Goal: Transaction & Acquisition: Purchase product/service

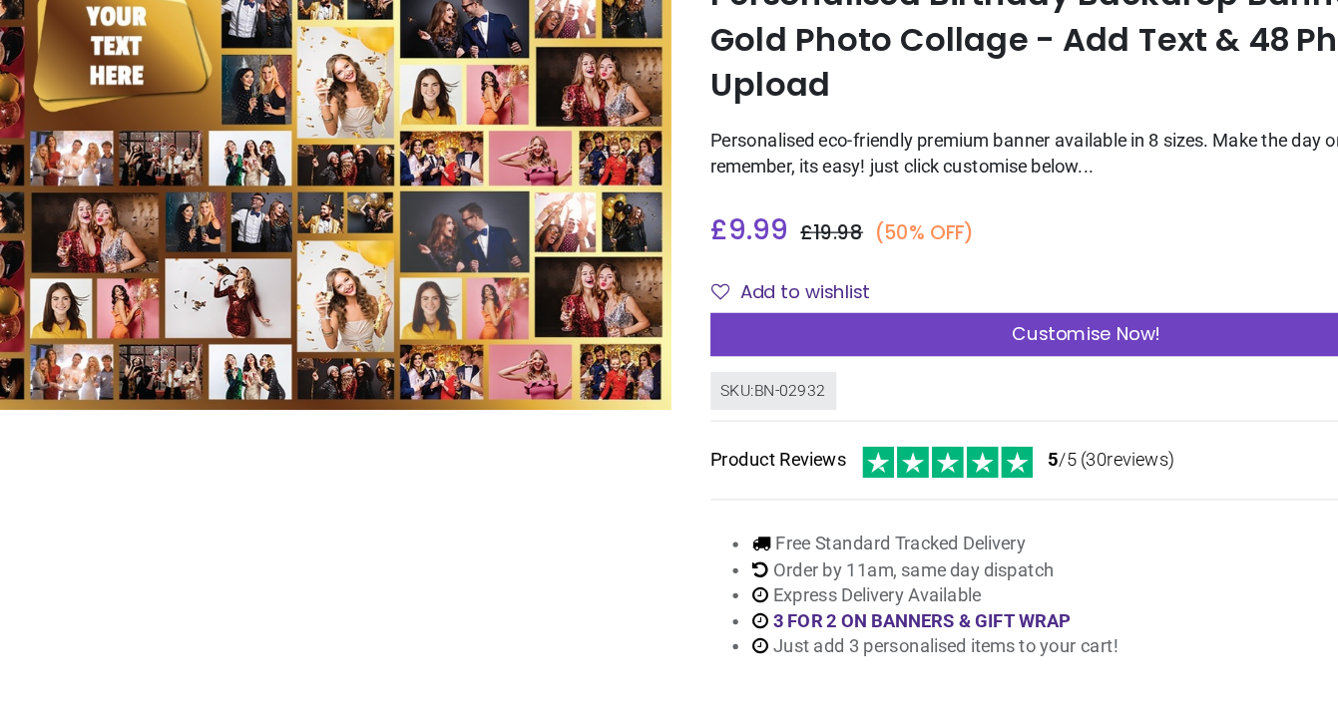
scroll to position [7, 0]
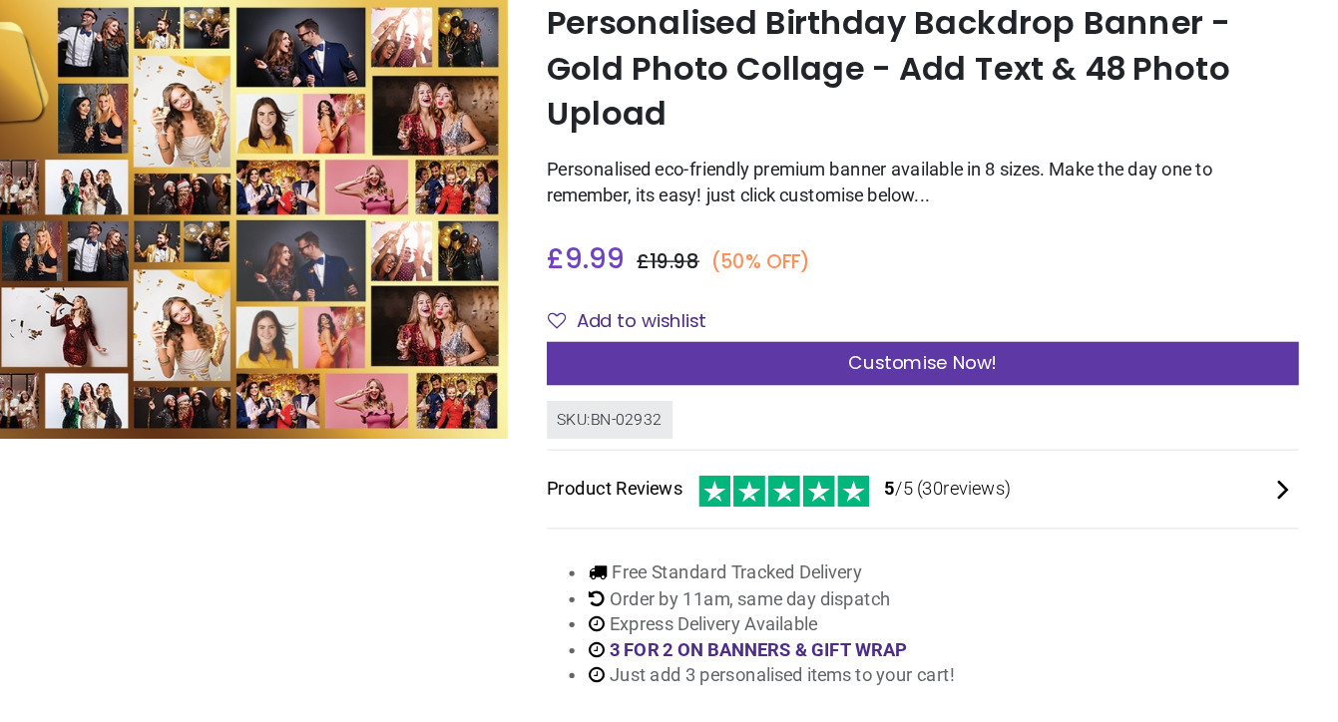
click at [839, 379] on div "Customise Now!" at bounding box center [971, 396] width 574 height 34
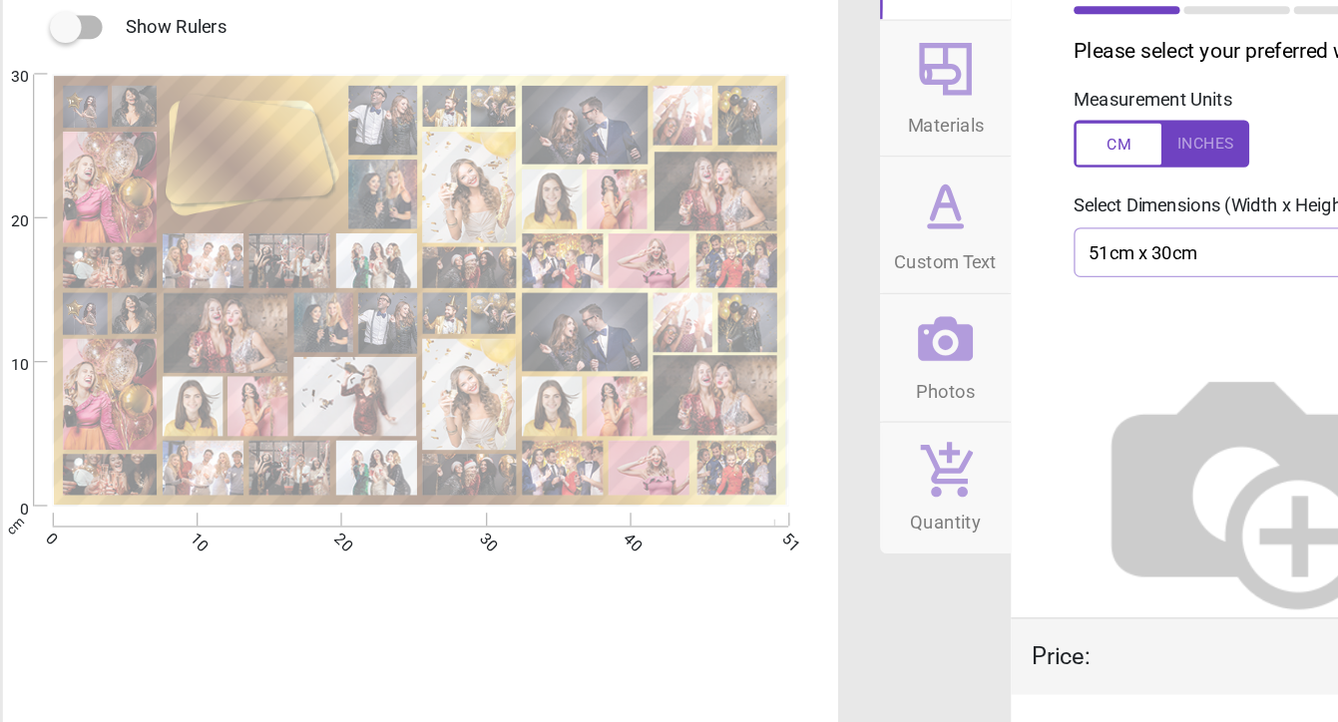
click at [941, 348] on img at bounding box center [984, 475] width 255 height 255
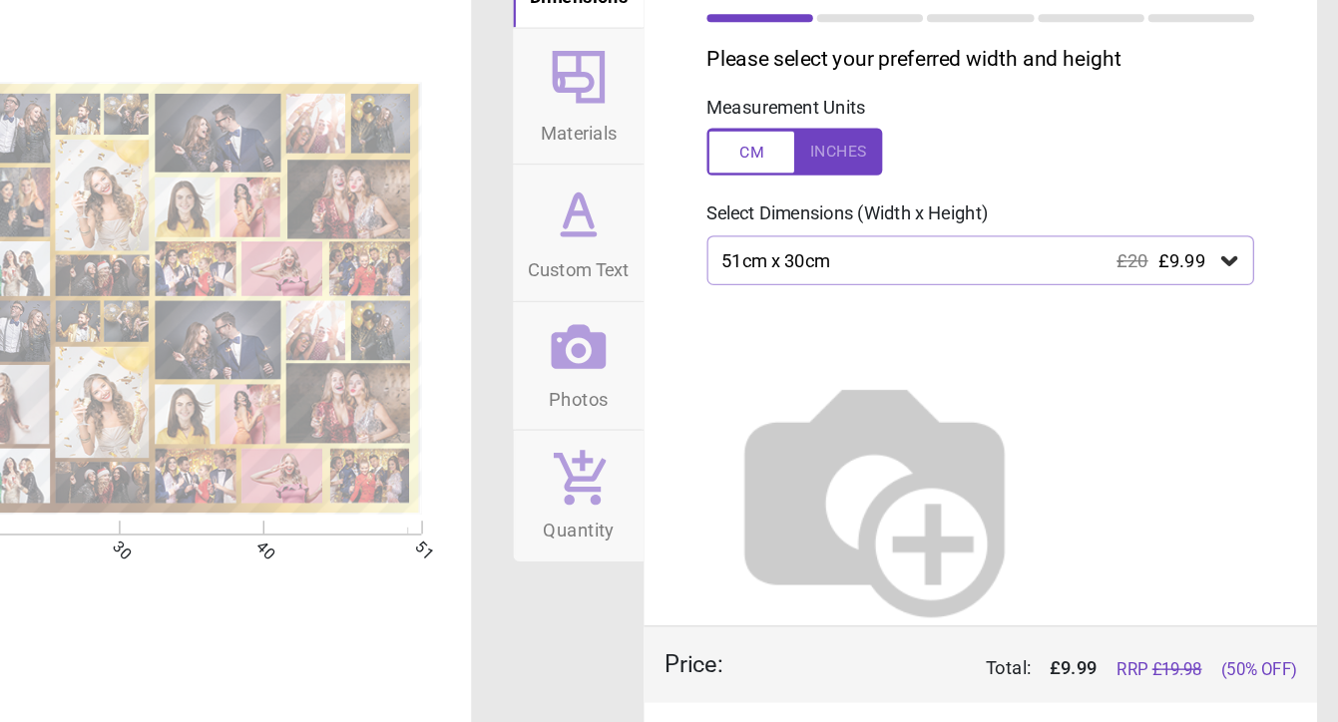
scroll to position [0, 0]
click at [1245, 287] on icon at bounding box center [1255, 297] width 20 height 20
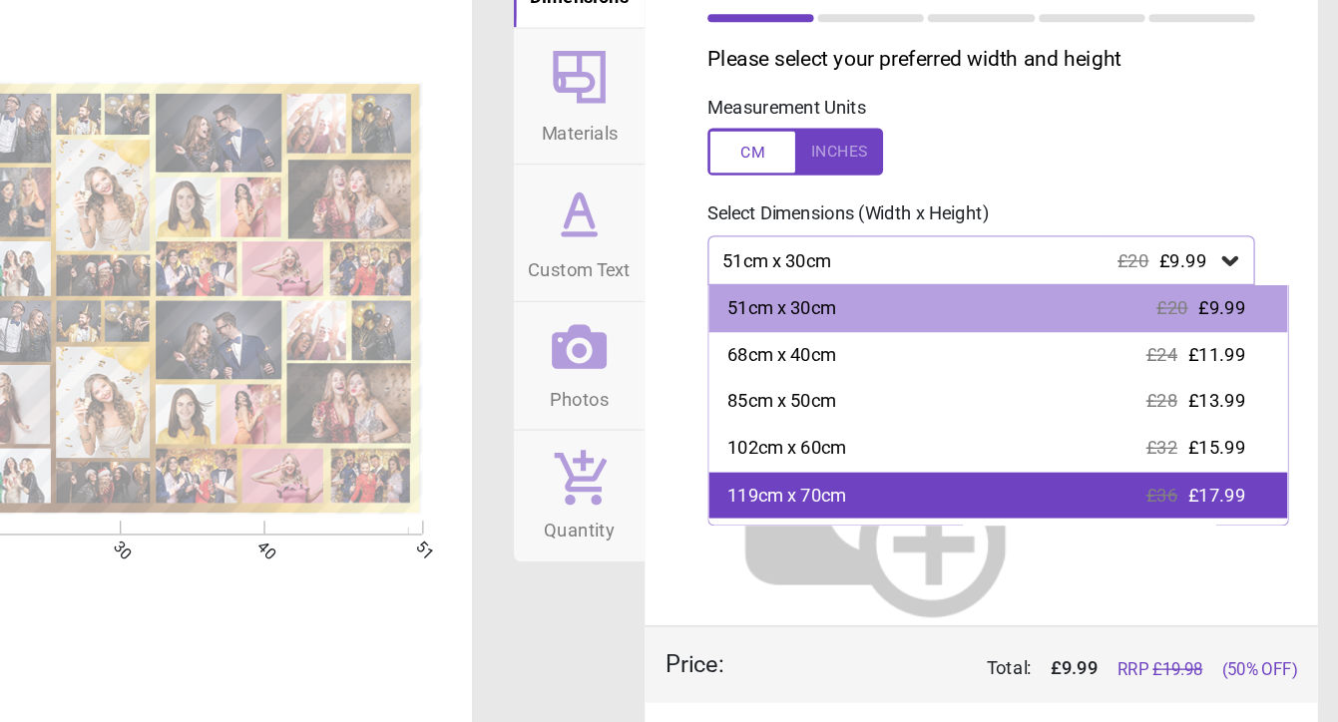
click at [858, 459] on div "119cm x 70cm £36 £17.99" at bounding box center [1078, 477] width 441 height 36
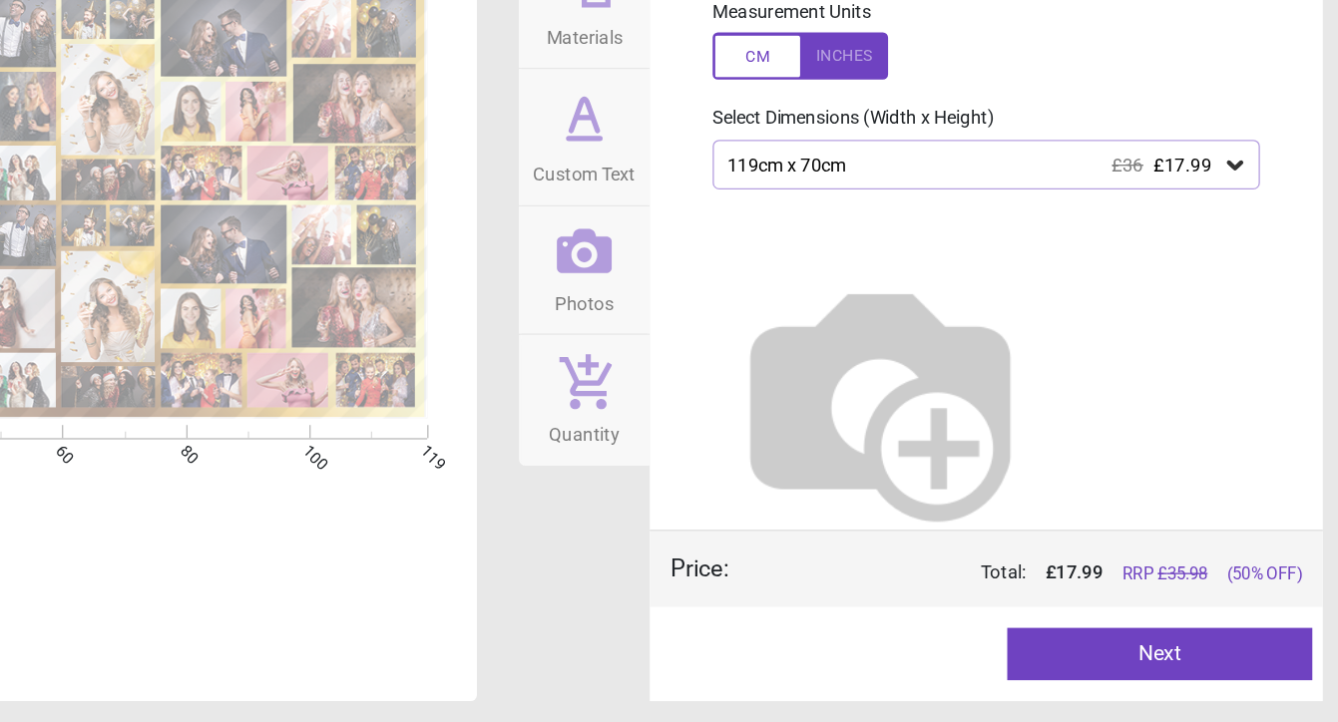
click at [1081, 650] on button "Next" at bounding box center [1197, 670] width 232 height 40
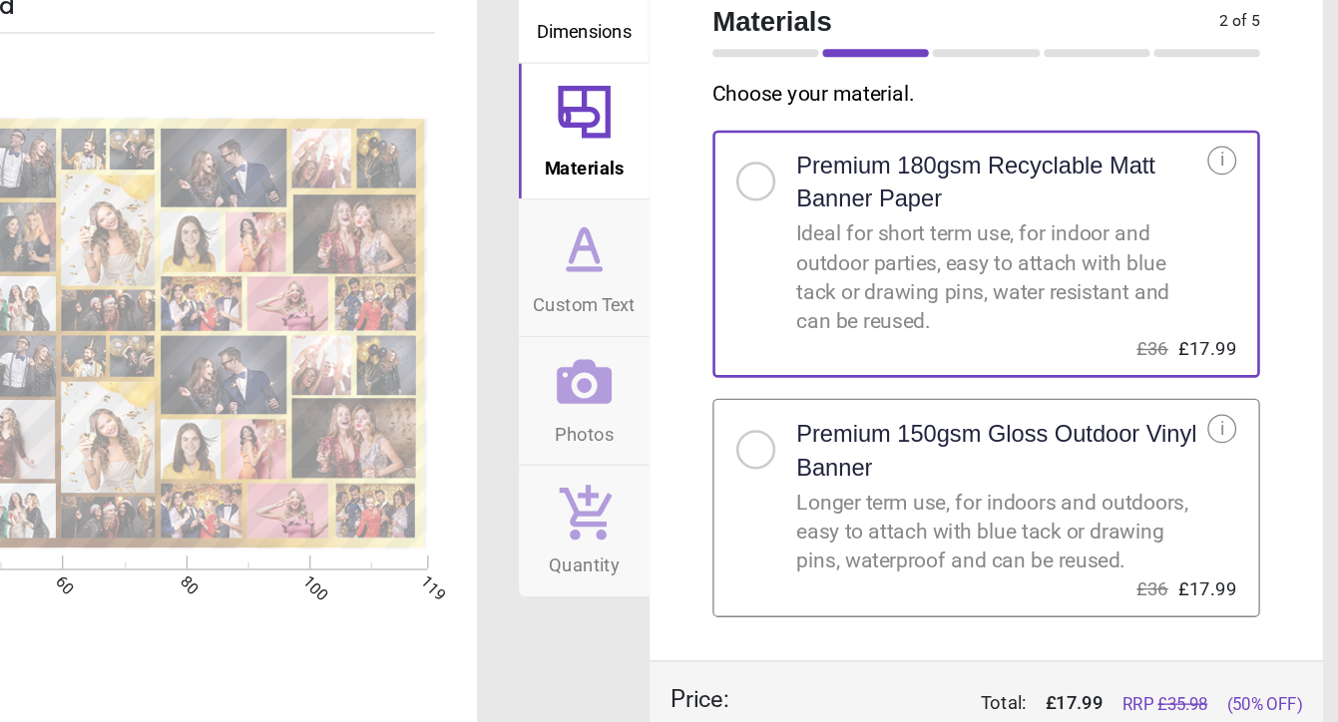
click at [884, 409] on div at bounding box center [890, 415] width 12 height 12
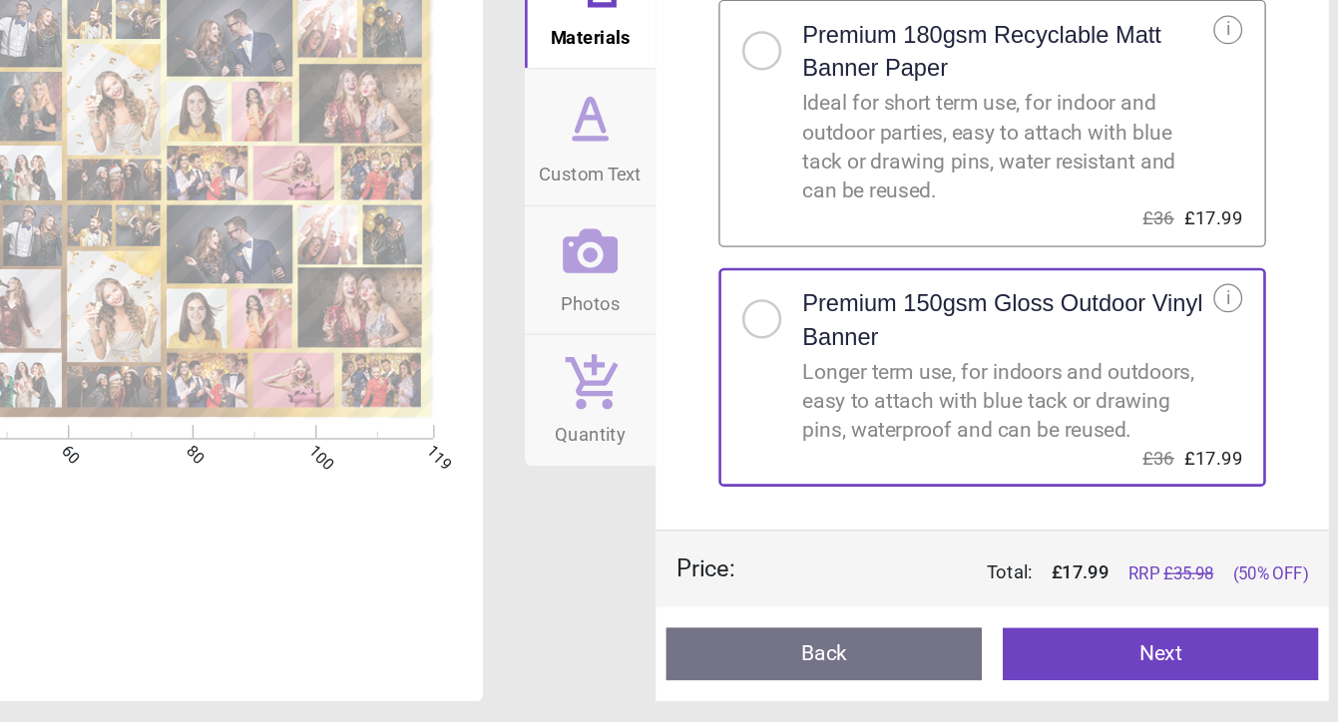
click at [1073, 650] on button "Next" at bounding box center [1193, 670] width 240 height 40
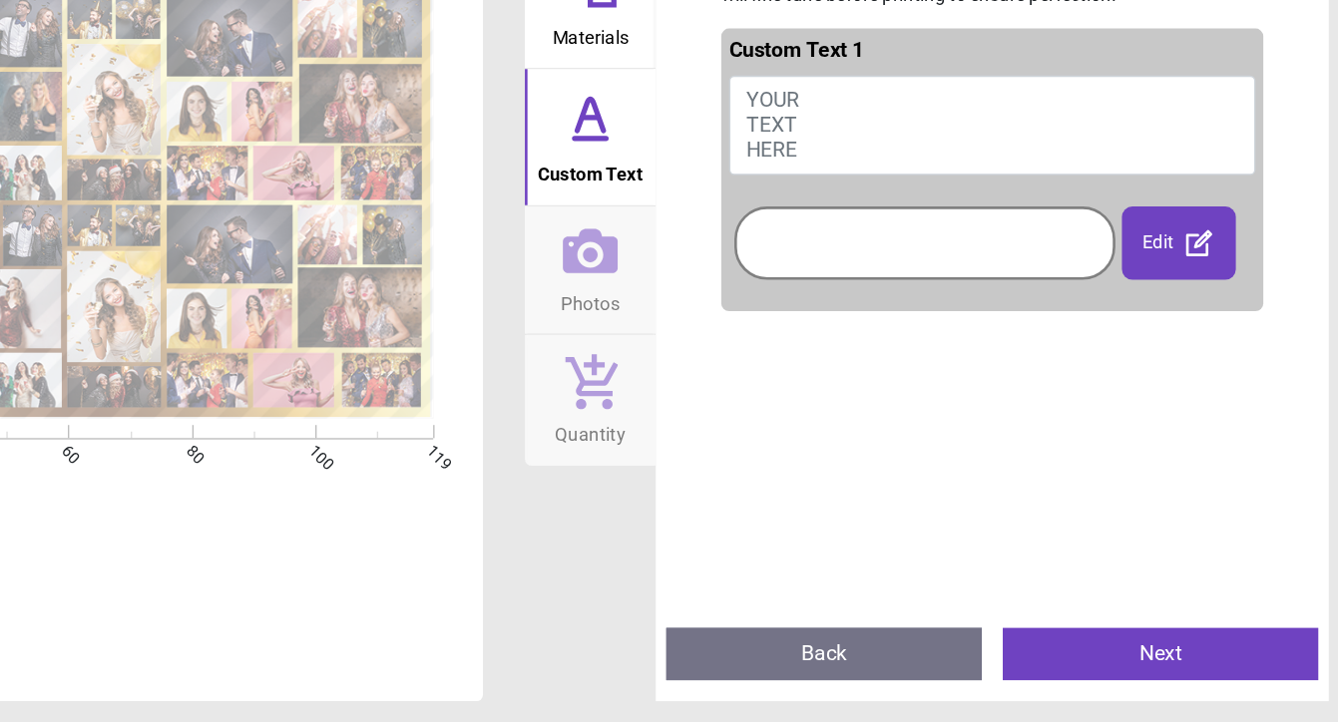
click at [874, 334] on div at bounding box center [1014, 357] width 280 height 46
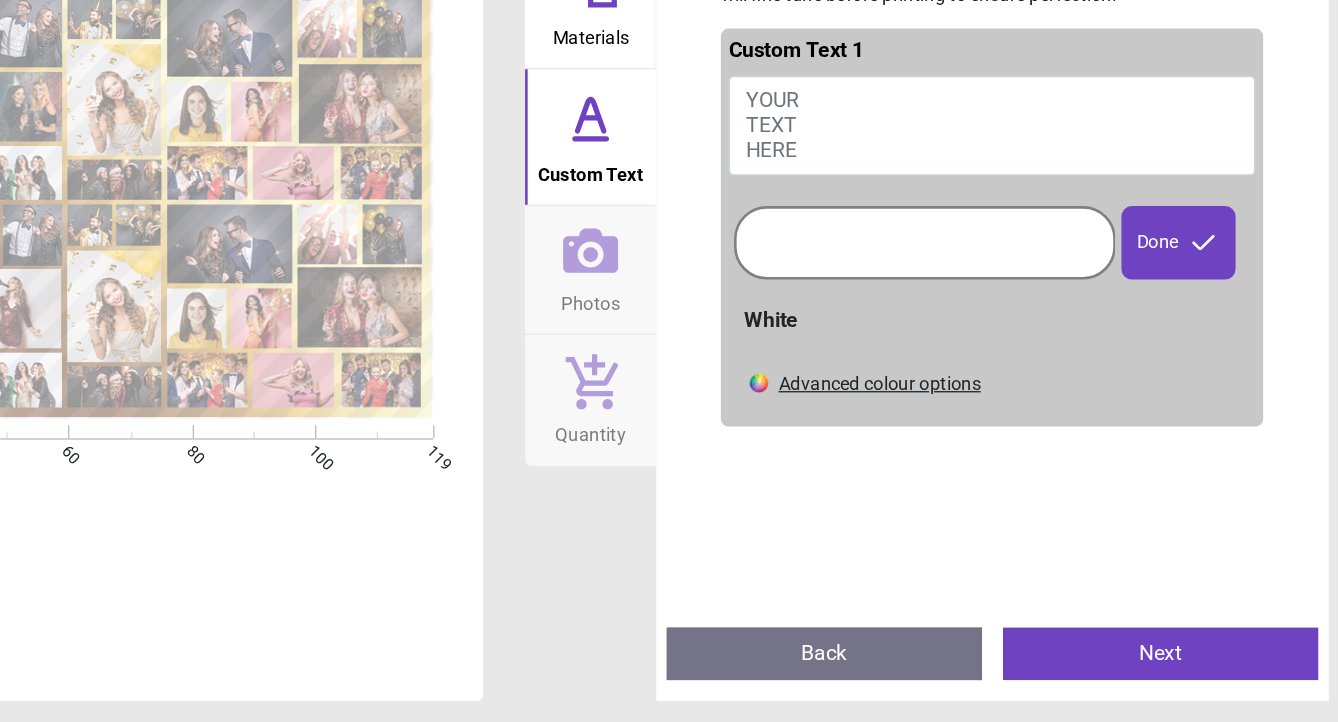
click at [874, 334] on div at bounding box center [1014, 357] width 280 height 46
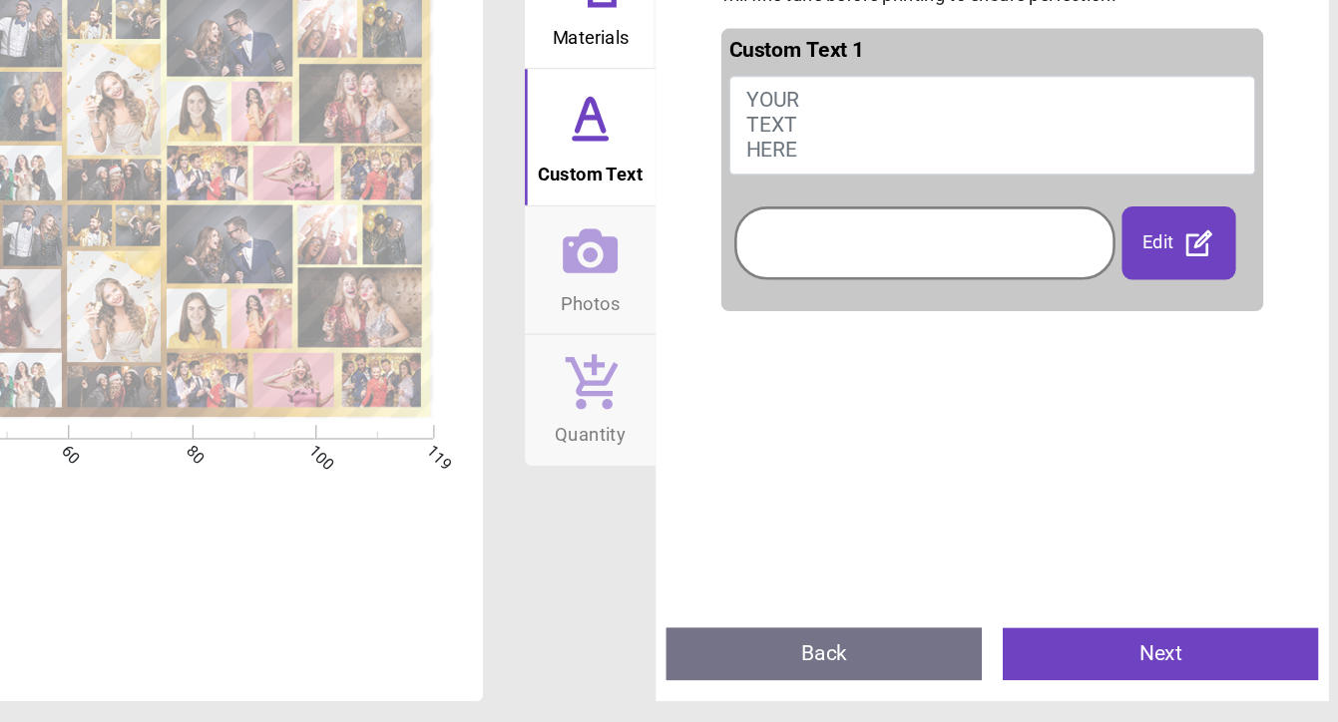
click at [874, 334] on div at bounding box center [1014, 357] width 280 height 46
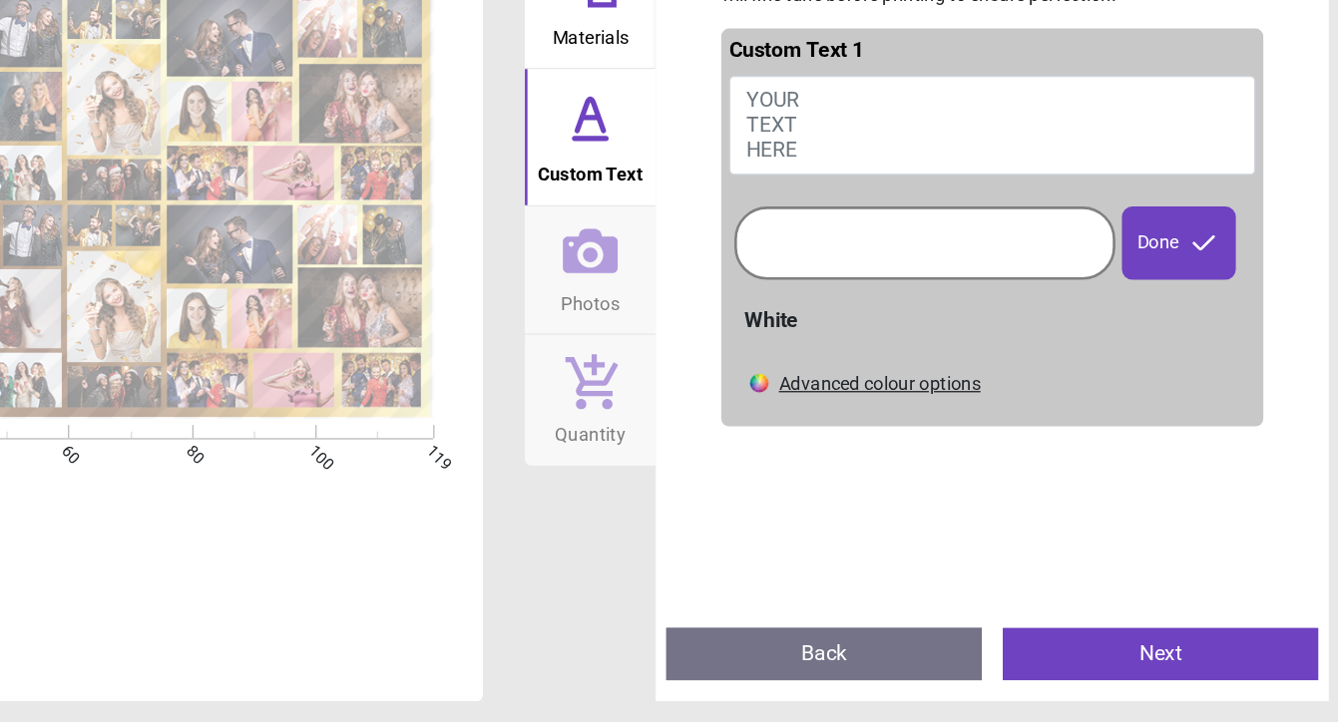
click at [874, 334] on div at bounding box center [1014, 357] width 280 height 46
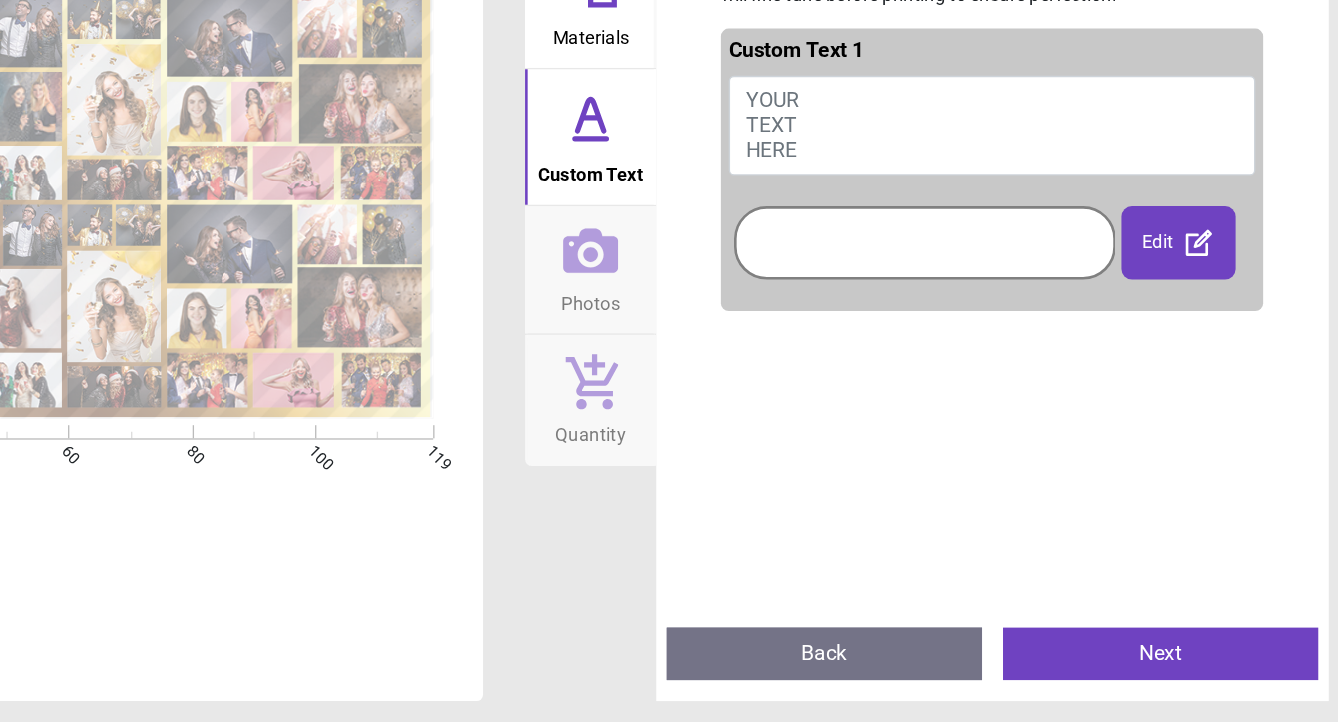
click at [878, 238] on span "YOUR TEXT HERE" at bounding box center [898, 266] width 41 height 57
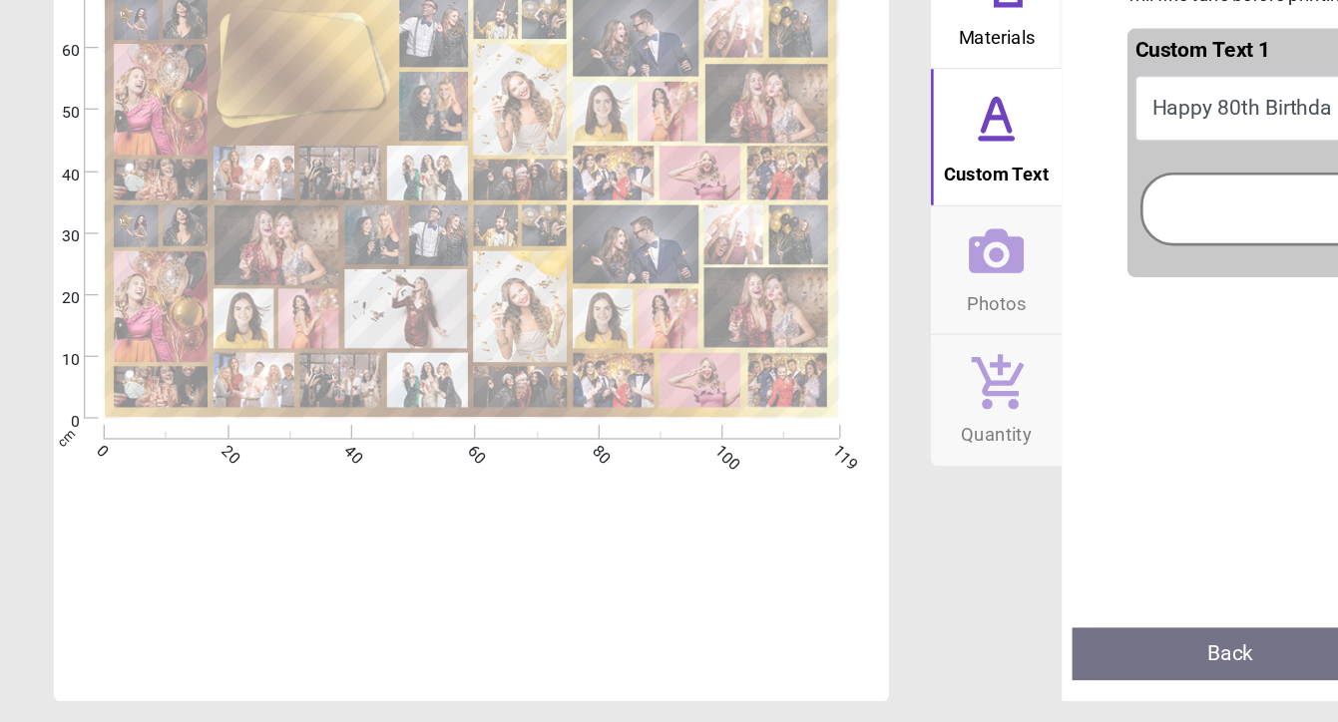
type textarea "**********"
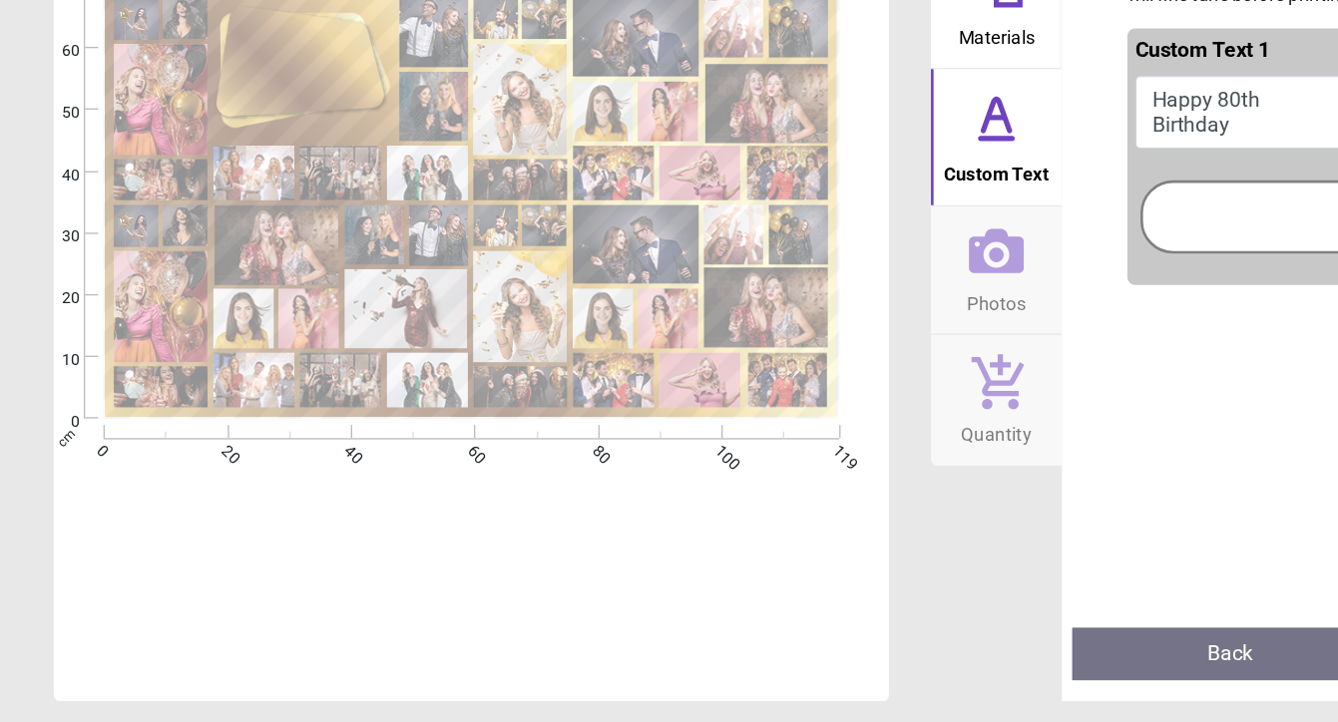
scroll to position [1, 0]
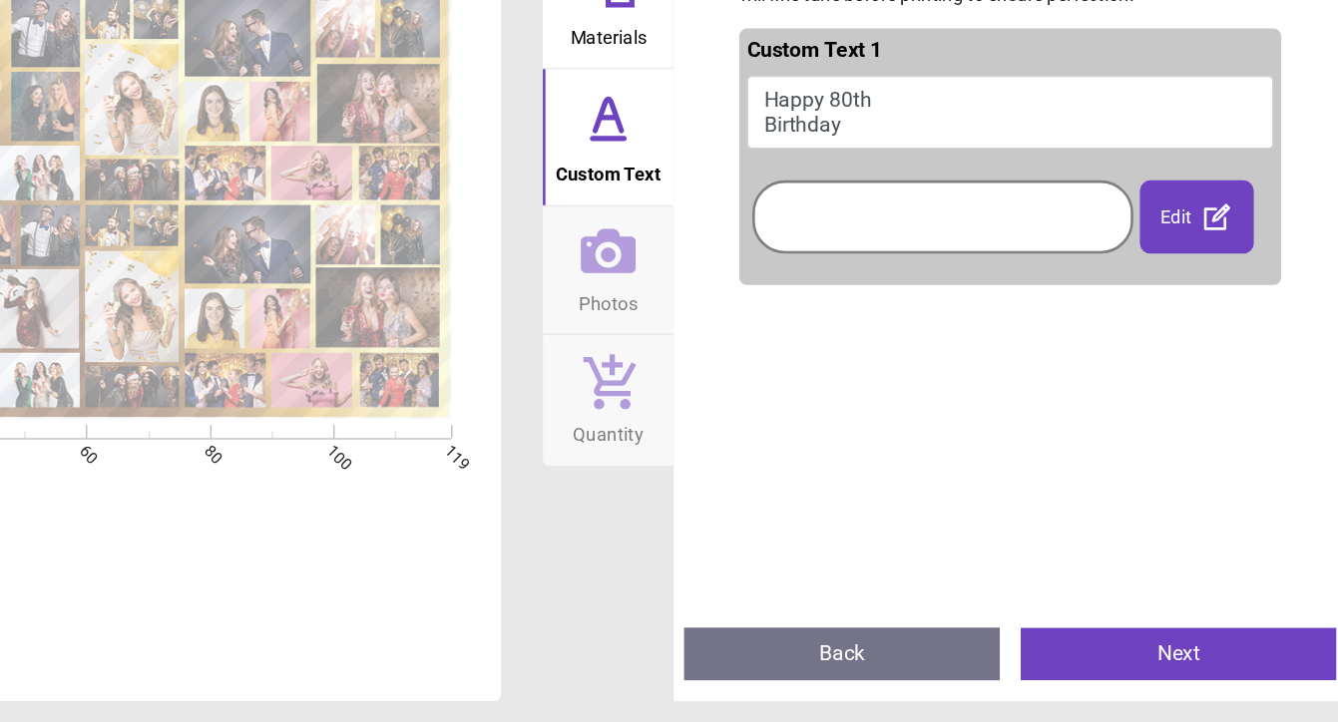
click at [1073, 650] on button "Next" at bounding box center [1193, 670] width 240 height 40
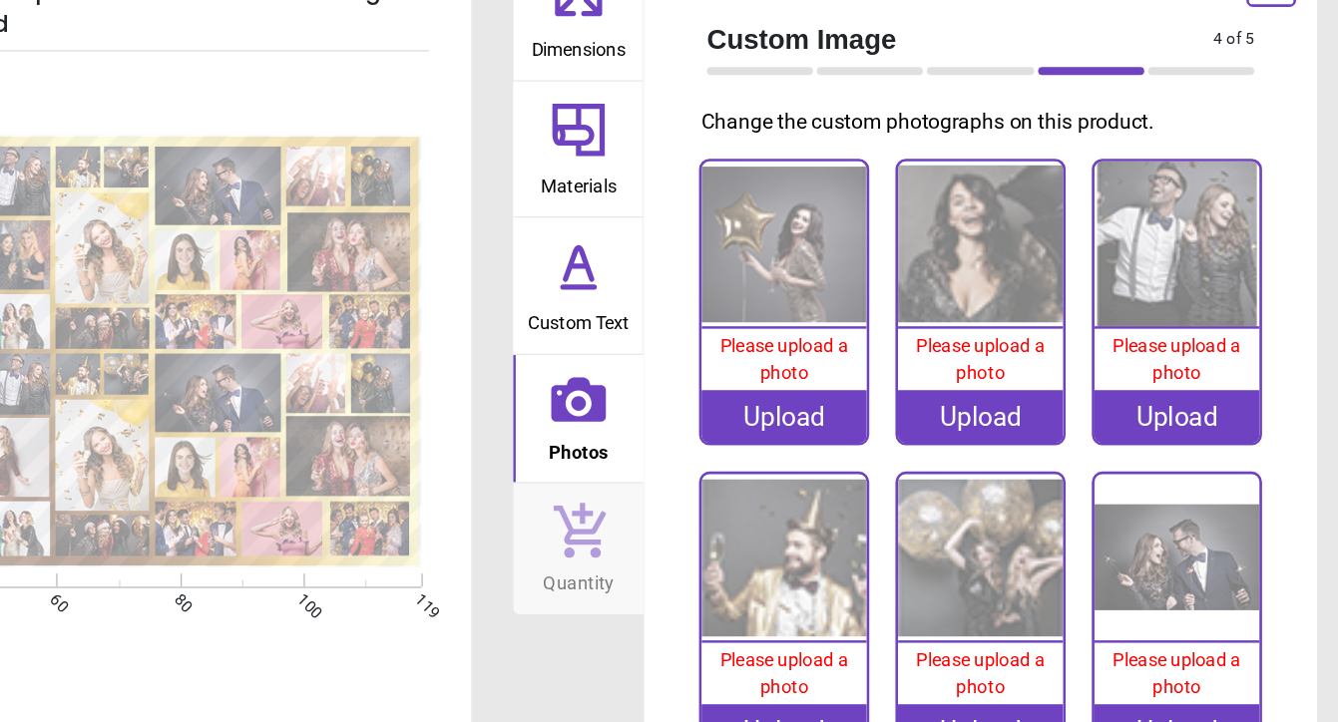
scroll to position [0, 0]
click at [853, 356] on div "Upload" at bounding box center [916, 376] width 127 height 40
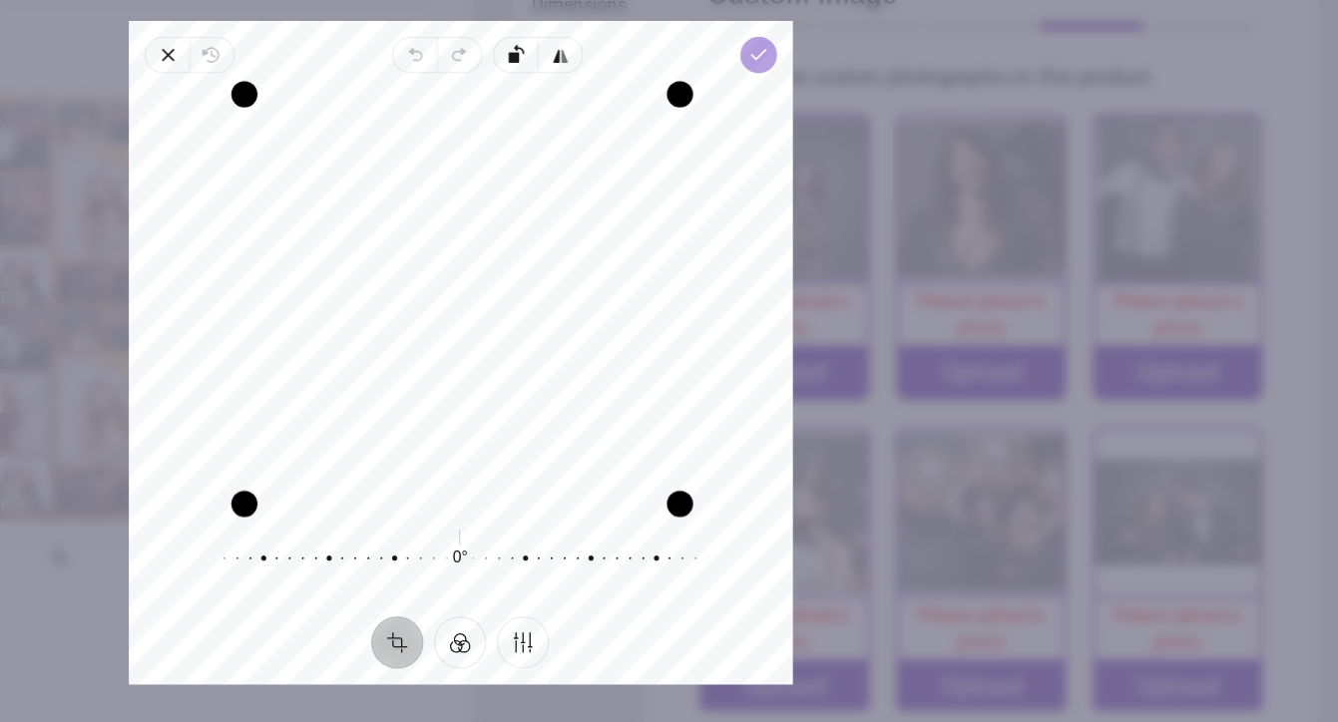
click at [888, 127] on icon "button" at bounding box center [896, 135] width 16 height 16
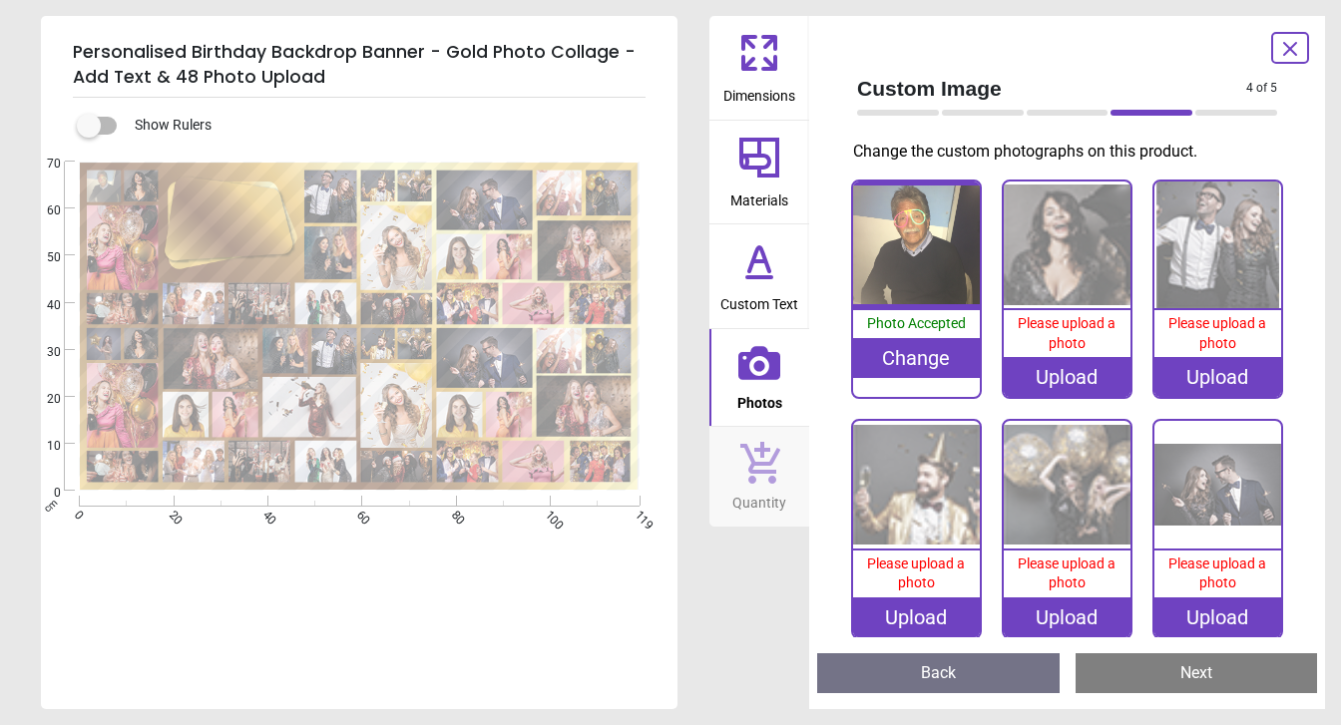
click at [1047, 357] on div "Upload" at bounding box center [1067, 377] width 127 height 40
click at [1068, 357] on div "Upload" at bounding box center [1067, 377] width 127 height 40
click at [1025, 357] on div "Upload" at bounding box center [1067, 377] width 127 height 40
click at [1036, 357] on div "Upload" at bounding box center [1067, 377] width 127 height 40
click at [1037, 357] on div "Upload" at bounding box center [1067, 377] width 127 height 40
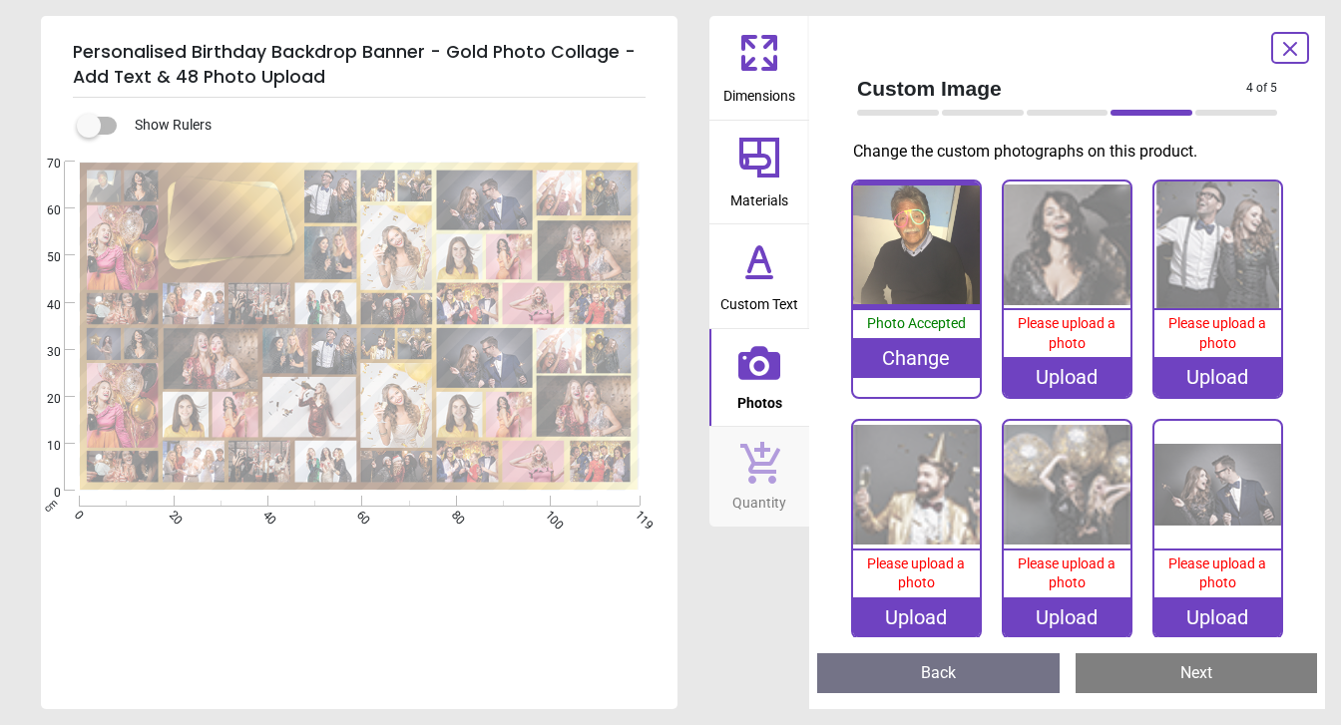
click at [1043, 315] on span "Please upload a photo" at bounding box center [1067, 333] width 98 height 36
click at [1048, 357] on div "Upload" at bounding box center [1067, 377] width 127 height 40
click at [1006, 357] on div "Upload" at bounding box center [1067, 377] width 127 height 40
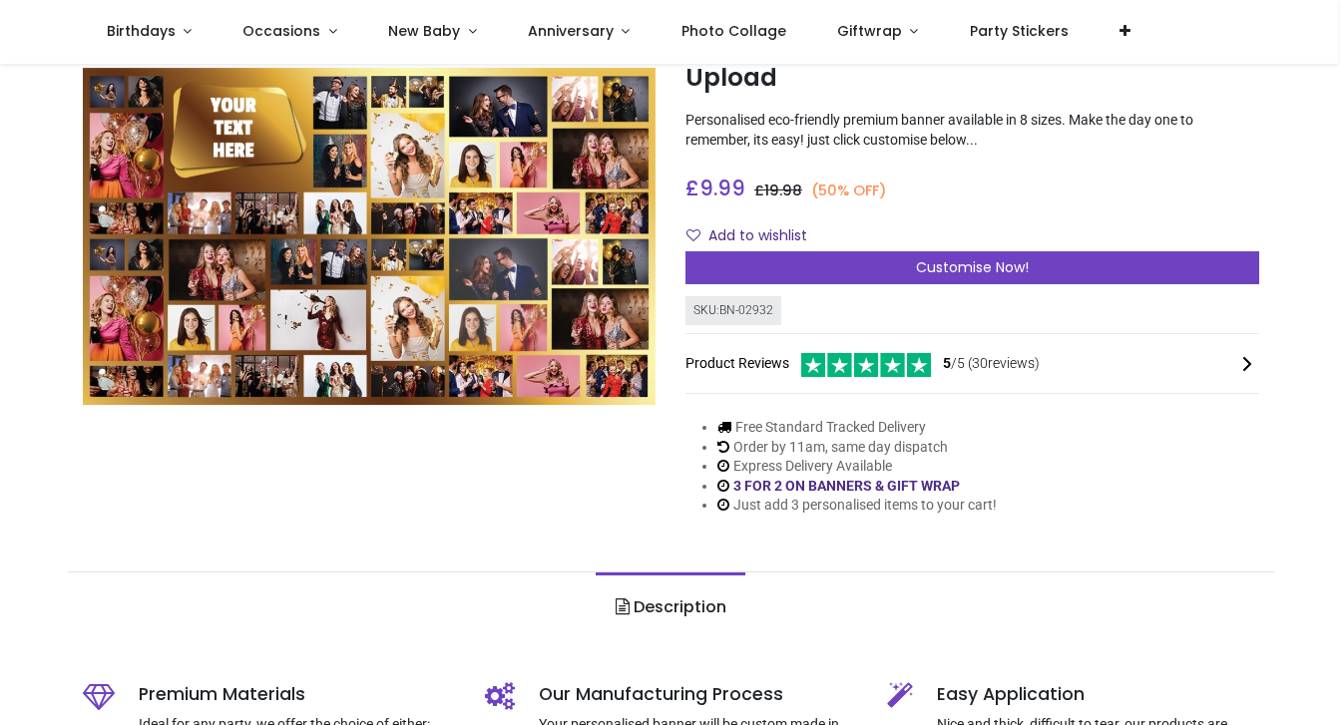
scroll to position [139, 0]
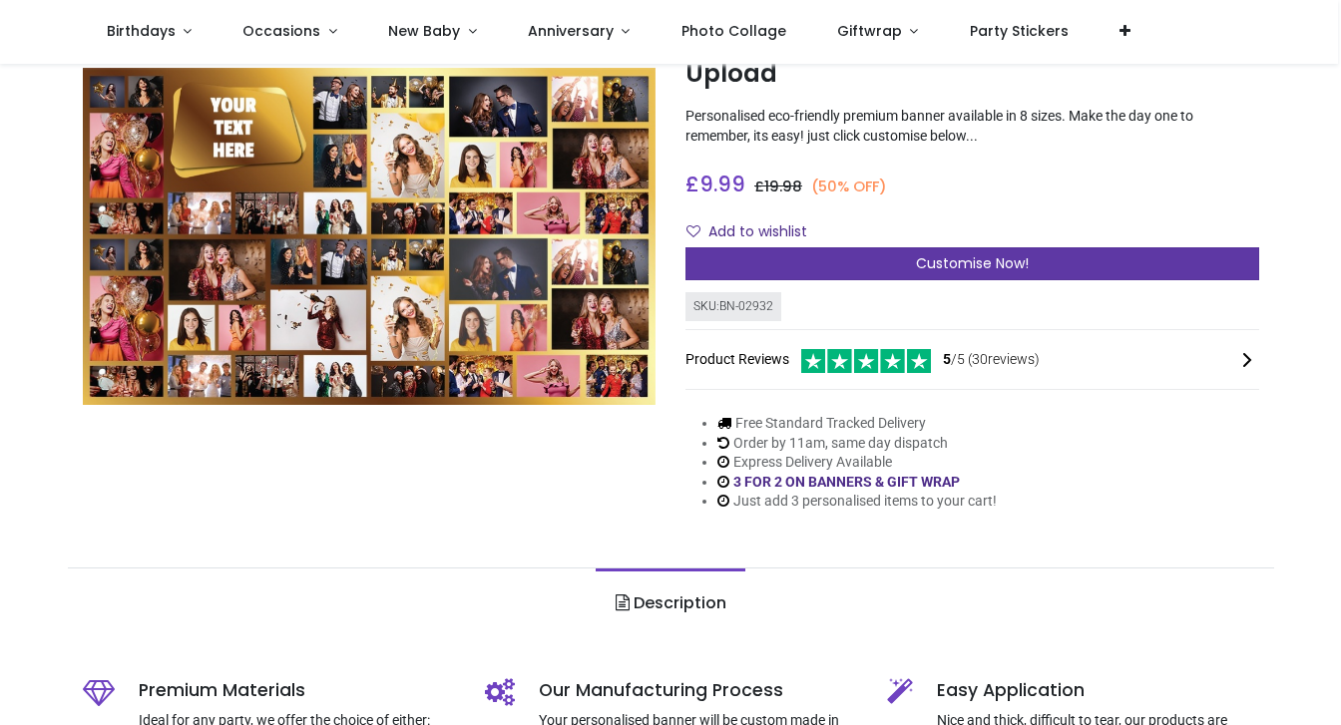
click at [1049, 256] on div "Customise Now!" at bounding box center [972, 264] width 574 height 34
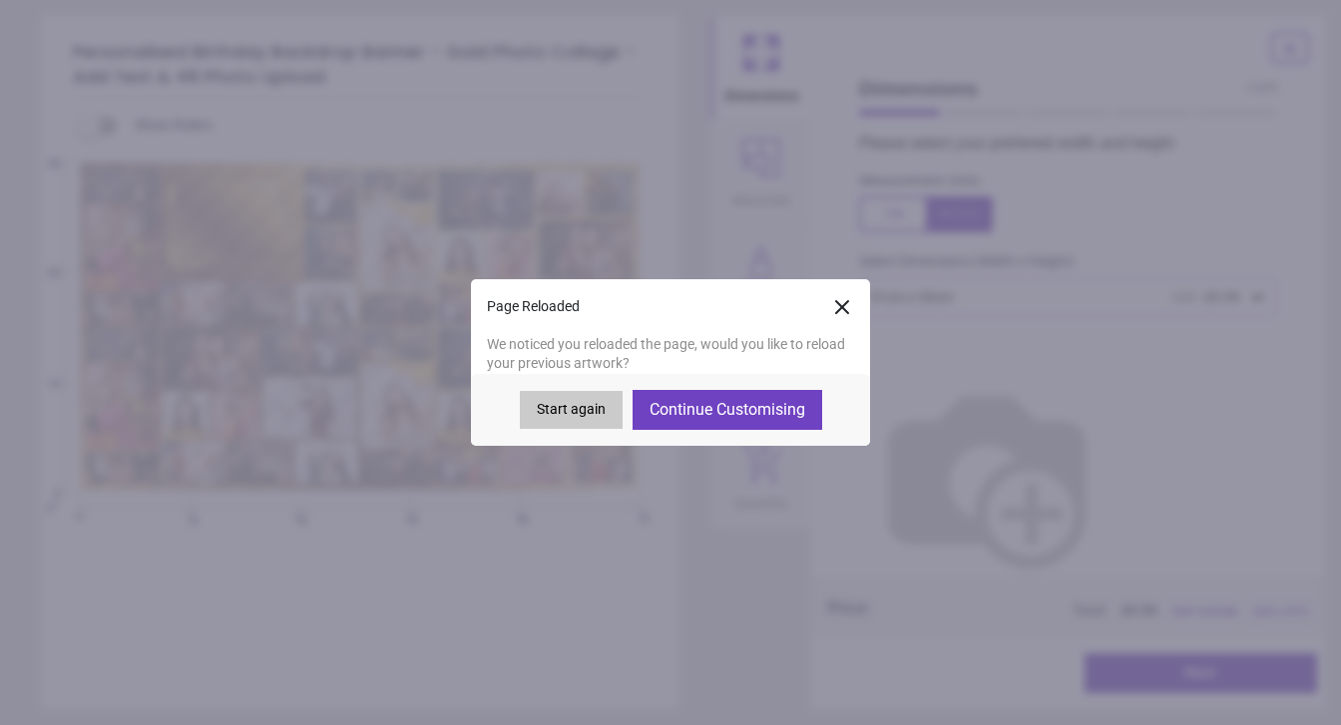
click at [740, 412] on button "Continue Customising" at bounding box center [728, 410] width 190 height 40
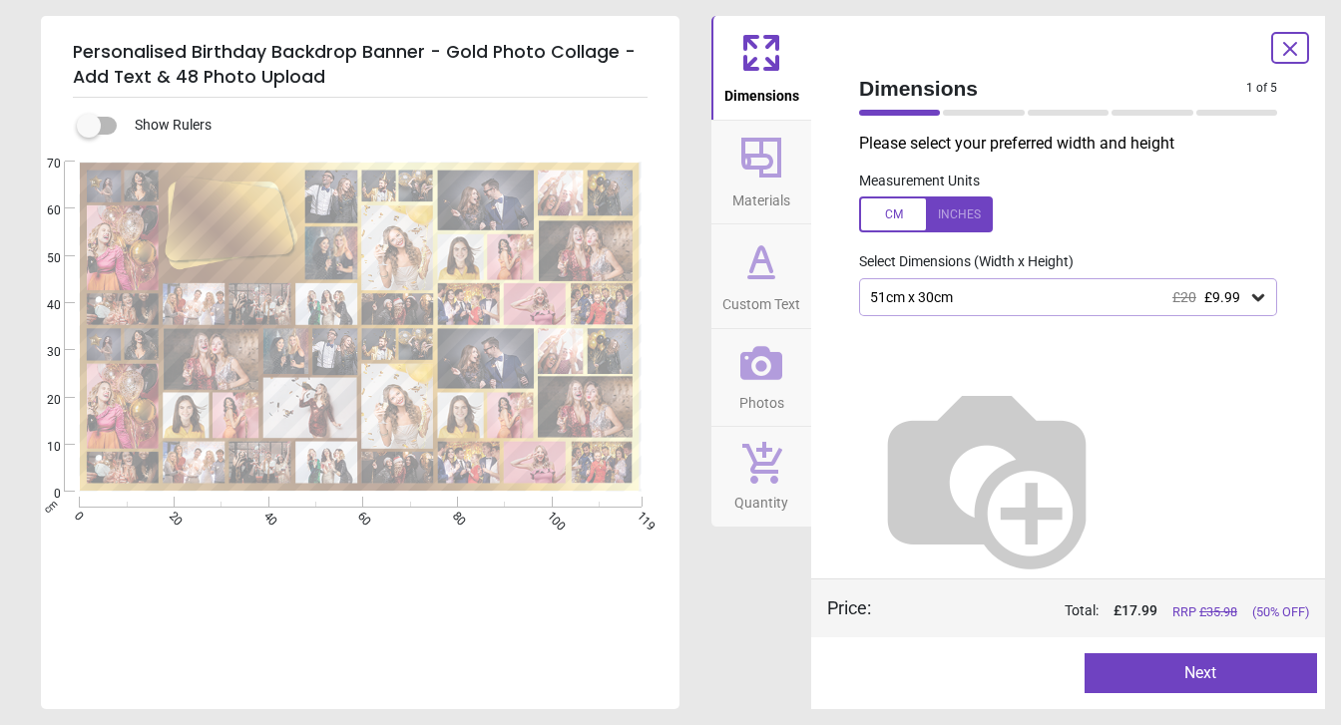
type textarea "**********"
click at [1249, 287] on icon at bounding box center [1258, 297] width 20 height 20
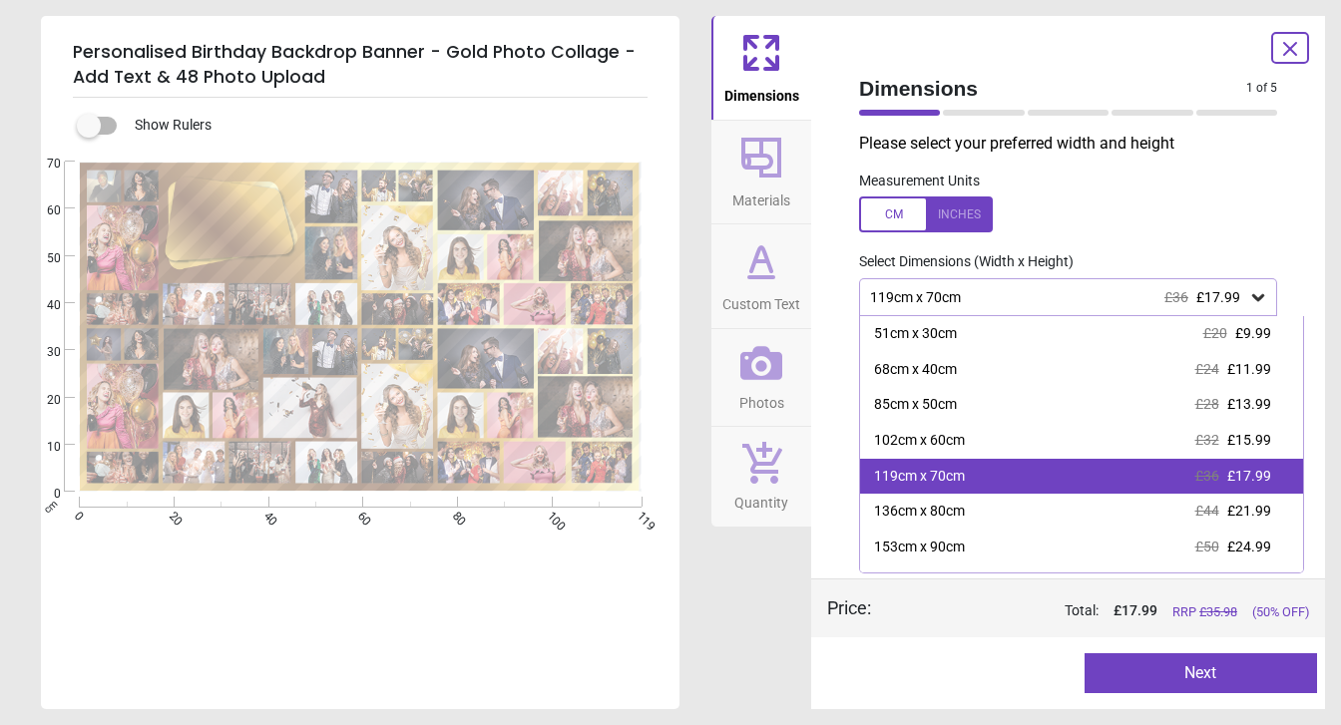
click at [1124, 459] on div "119cm x 70cm £36 £17.99" at bounding box center [1081, 477] width 443 height 36
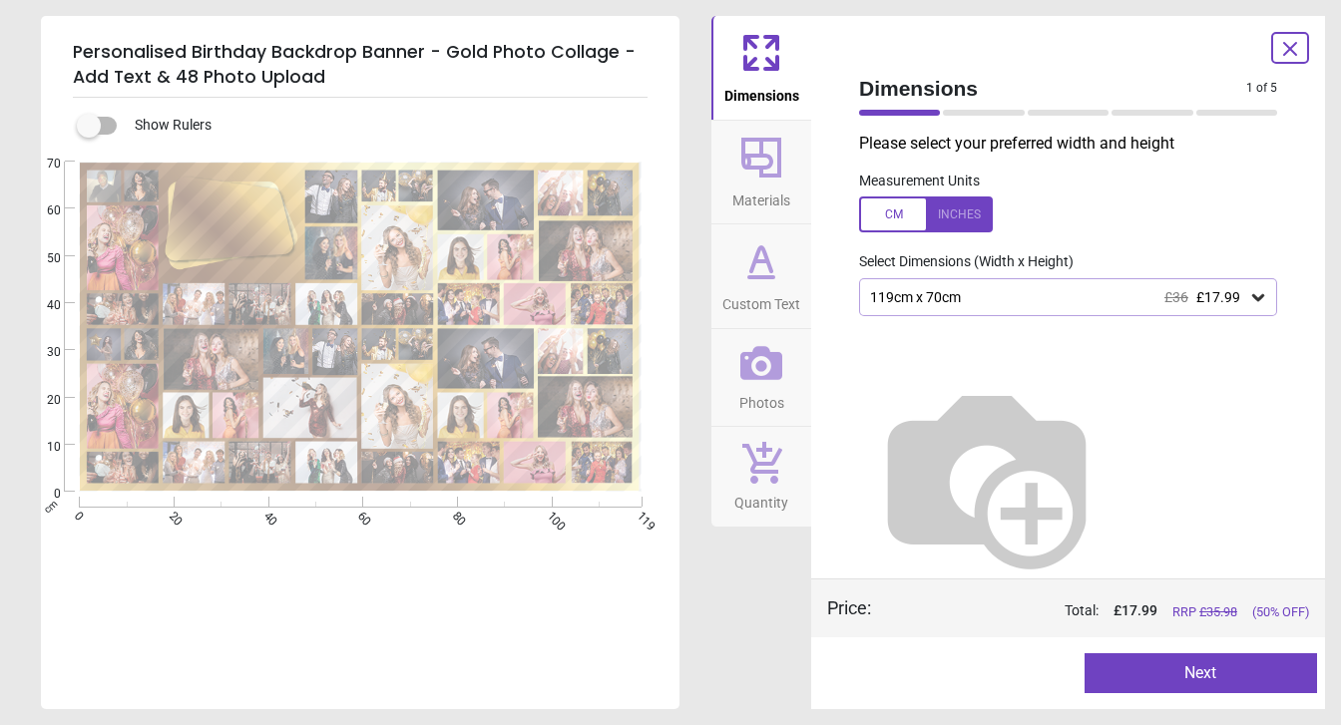
click at [1190, 664] on button "Next" at bounding box center [1200, 673] width 233 height 40
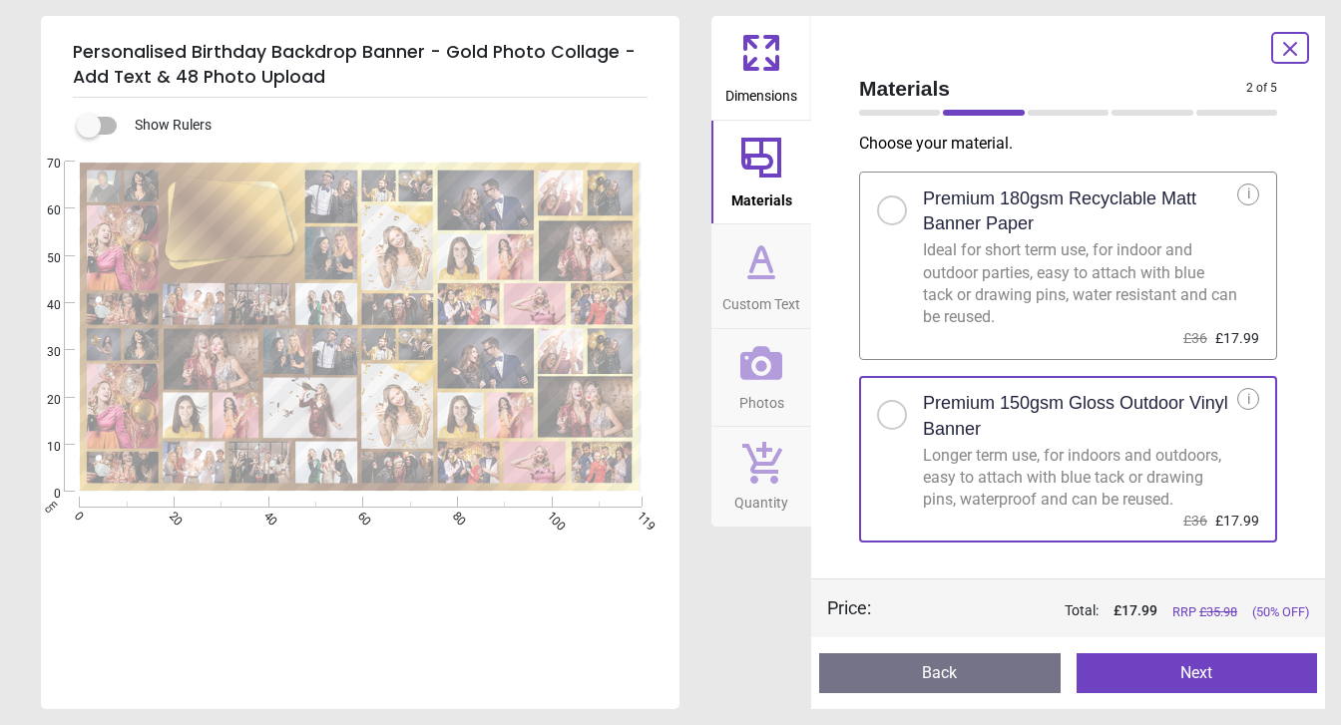
click at [1127, 667] on button "Next" at bounding box center [1196, 673] width 241 height 40
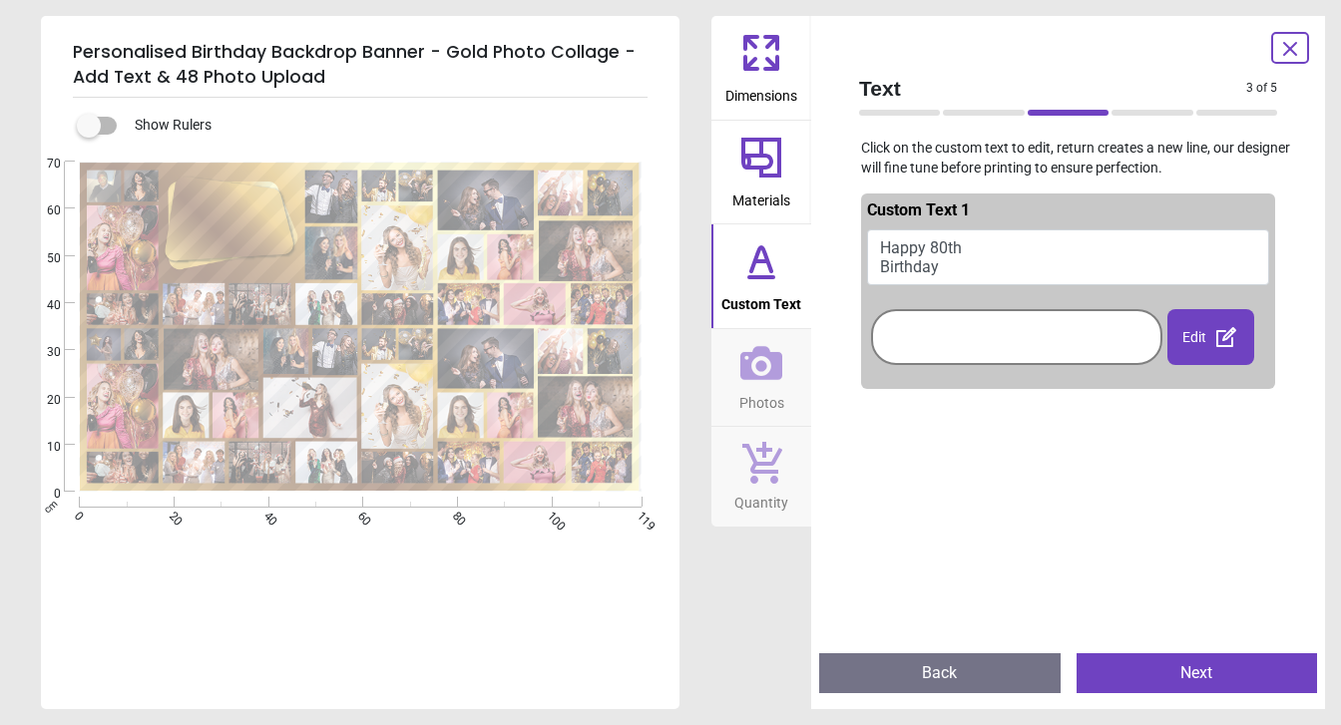
click at [1170, 671] on button "Next" at bounding box center [1196, 673] width 241 height 40
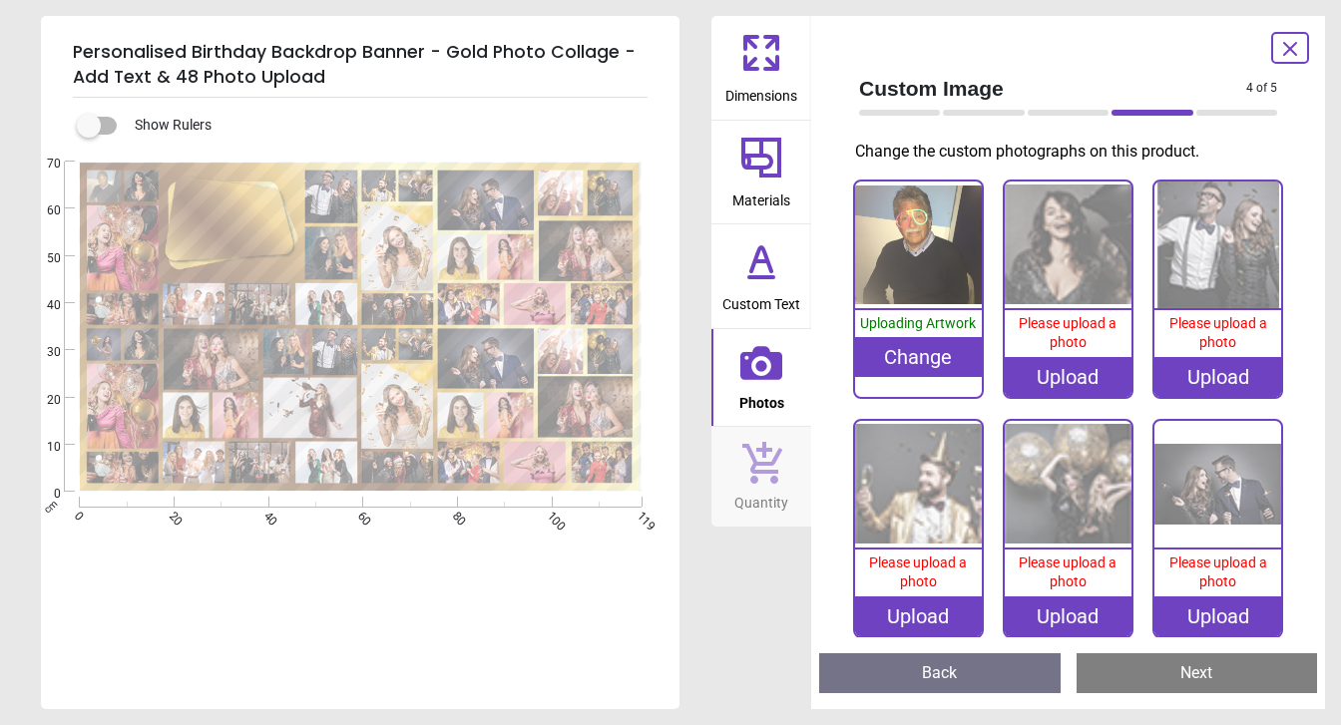
click at [1059, 357] on div "Upload" at bounding box center [1068, 377] width 127 height 40
click at [114, 259] on image at bounding box center [123, 248] width 72 height 85
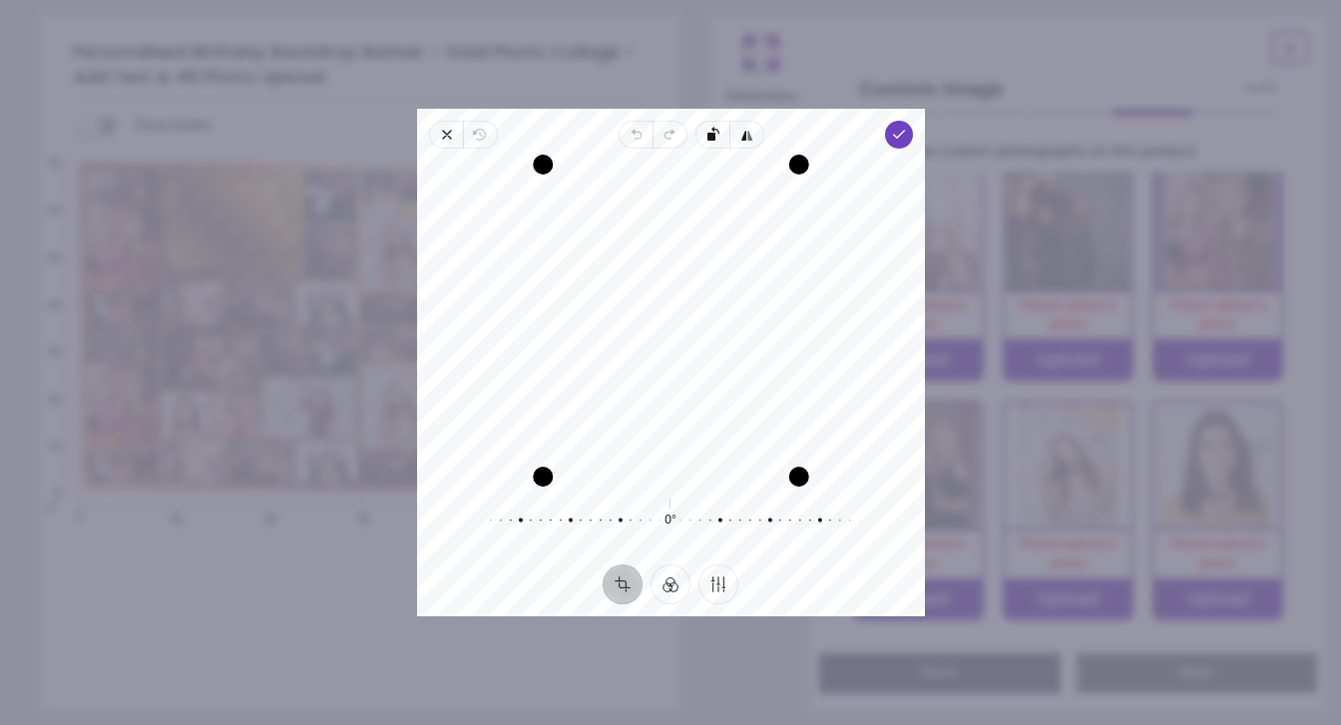
click at [731, 400] on div "Recenter" at bounding box center [671, 321] width 476 height 312
click at [903, 131] on polyline "button" at bounding box center [898, 134] width 11 height 7
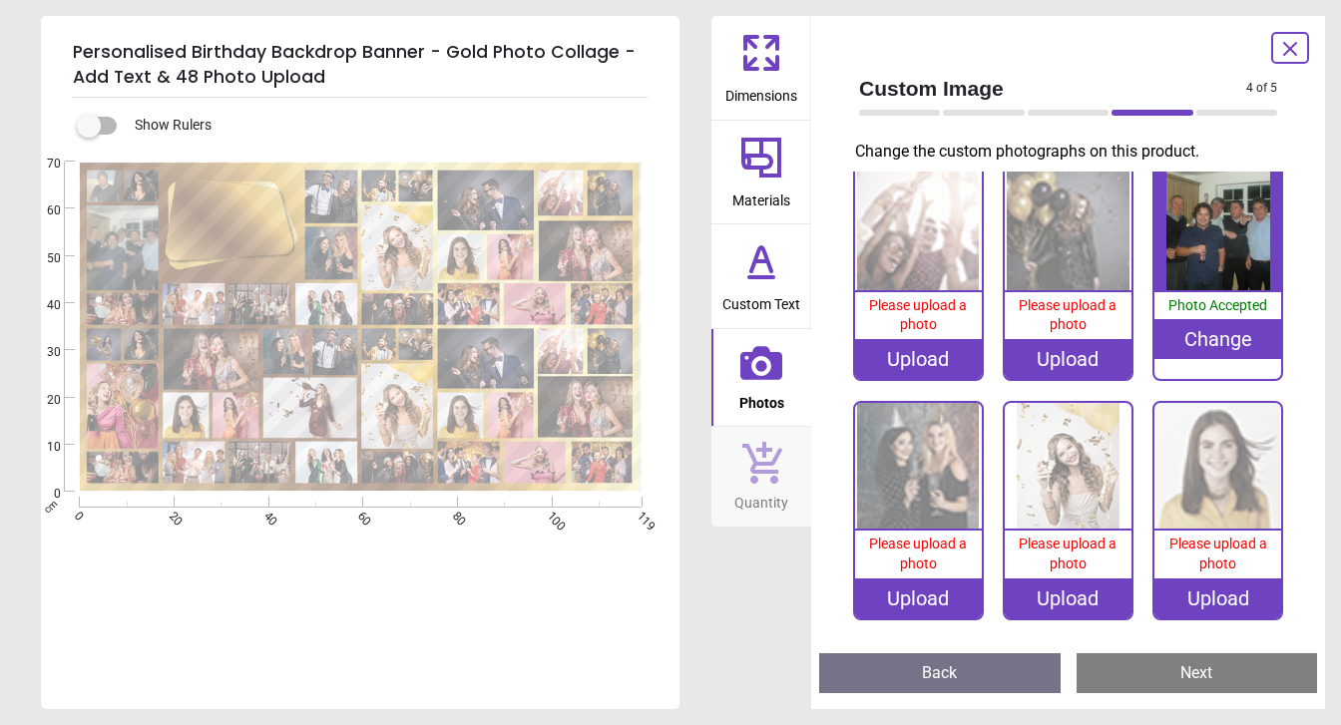
scroll to position [299, 0]
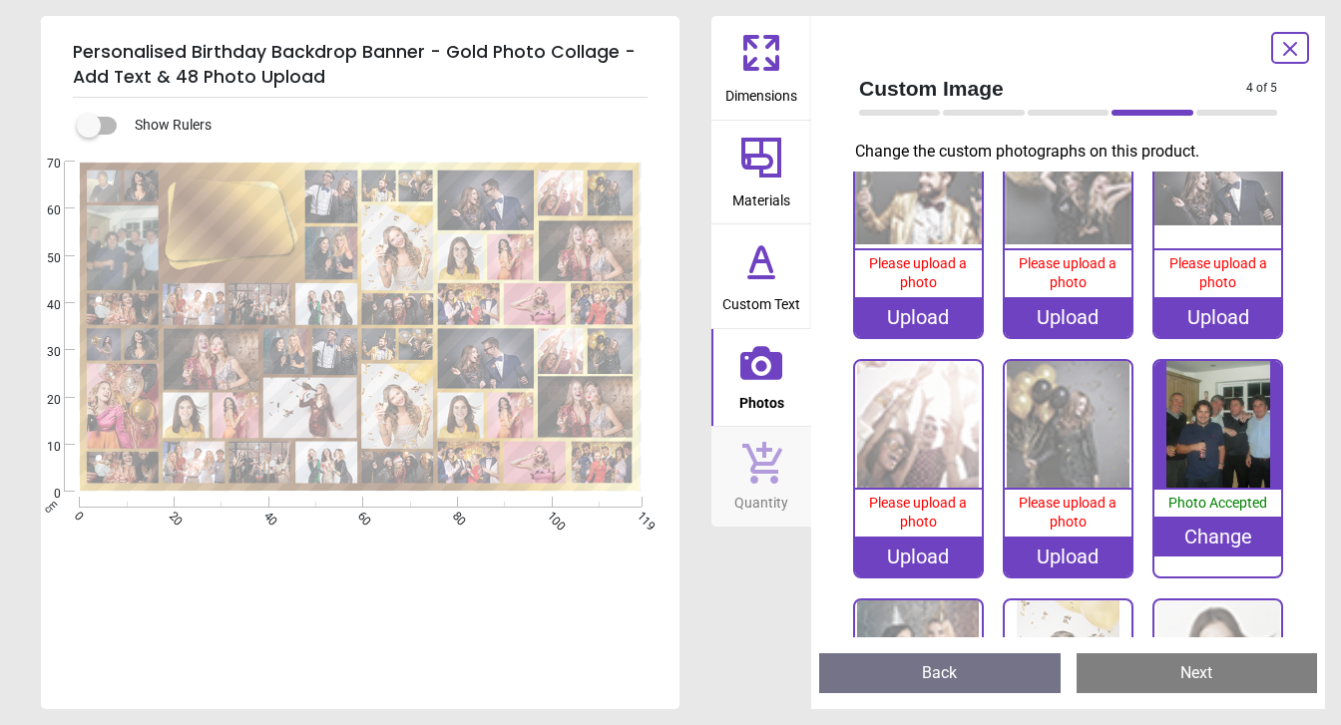
click at [116, 254] on image at bounding box center [123, 248] width 72 height 85
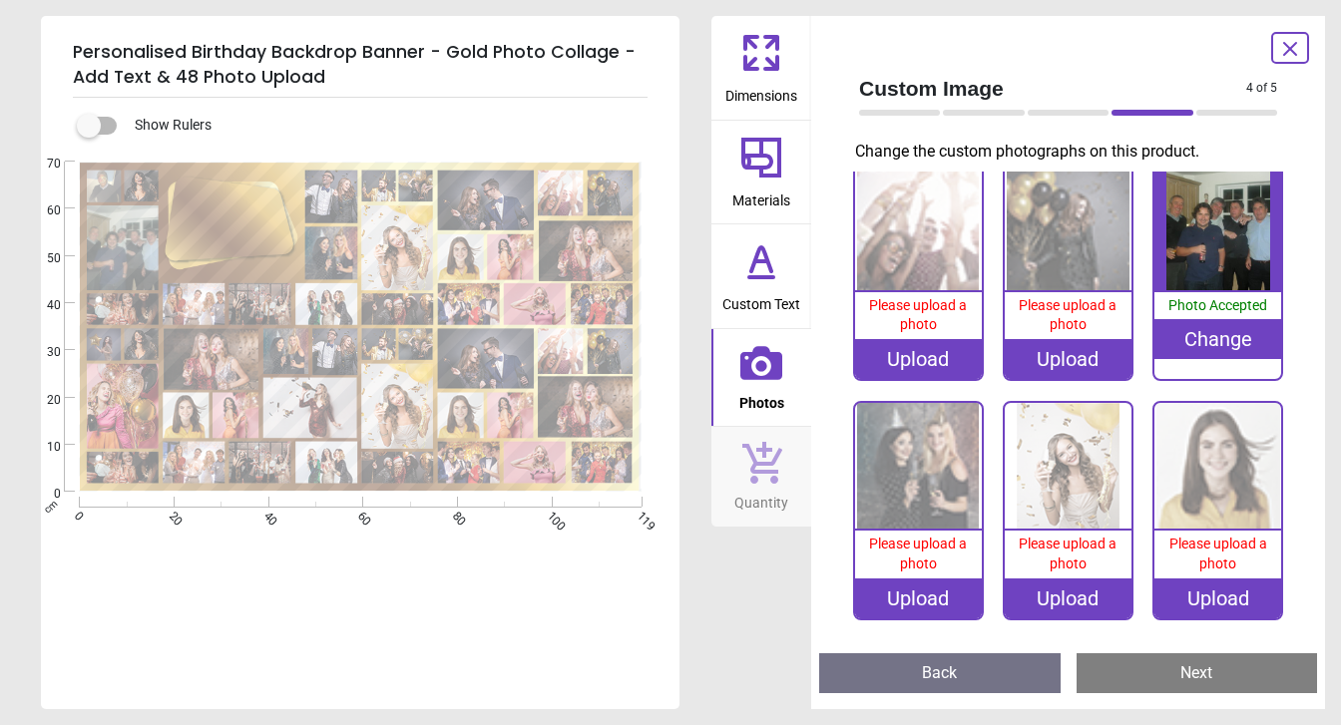
click at [891, 187] on img at bounding box center [918, 227] width 127 height 127
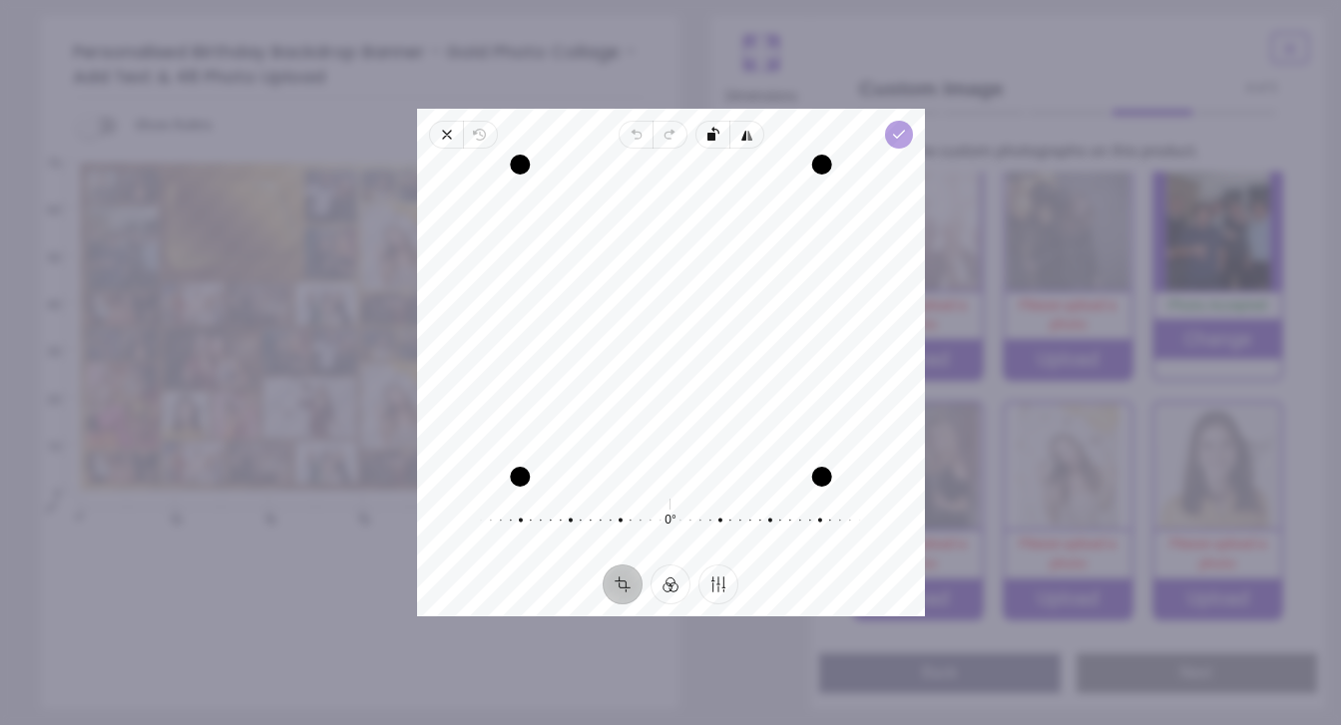
click at [908, 126] on span "Done" at bounding box center [898, 135] width 28 height 28
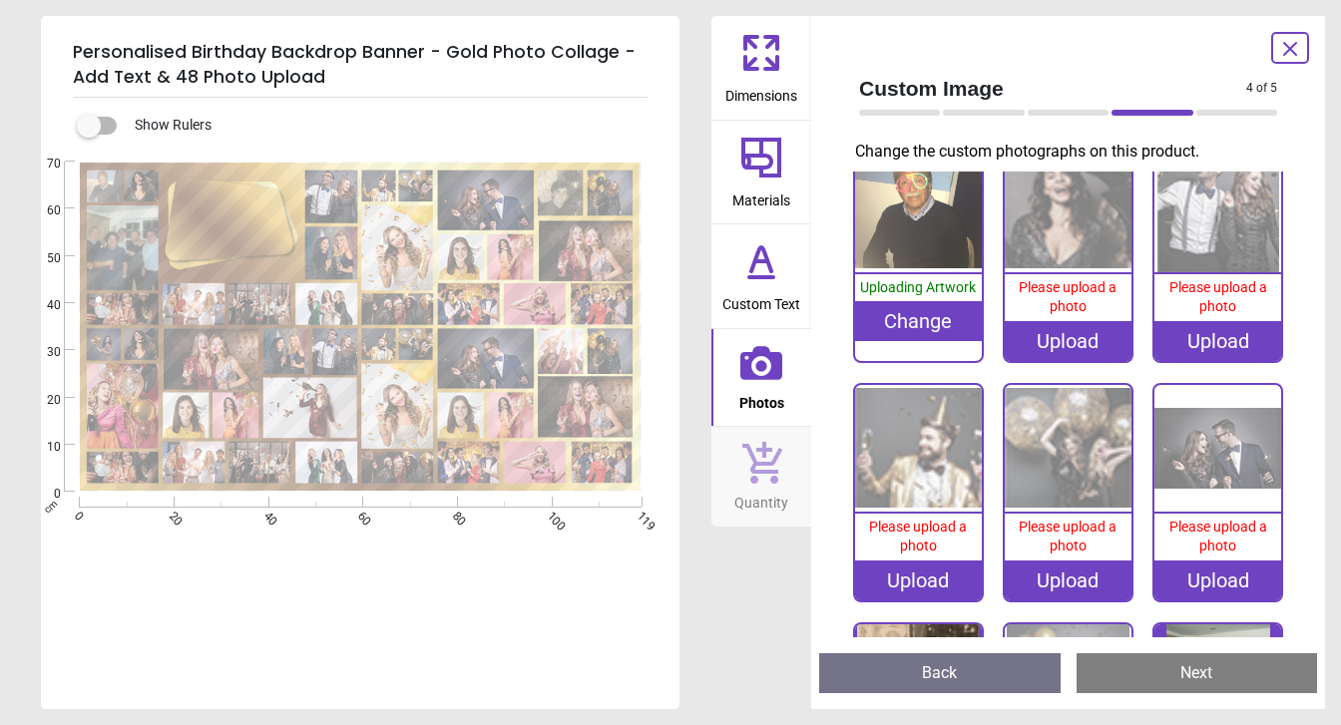
scroll to position [32, 0]
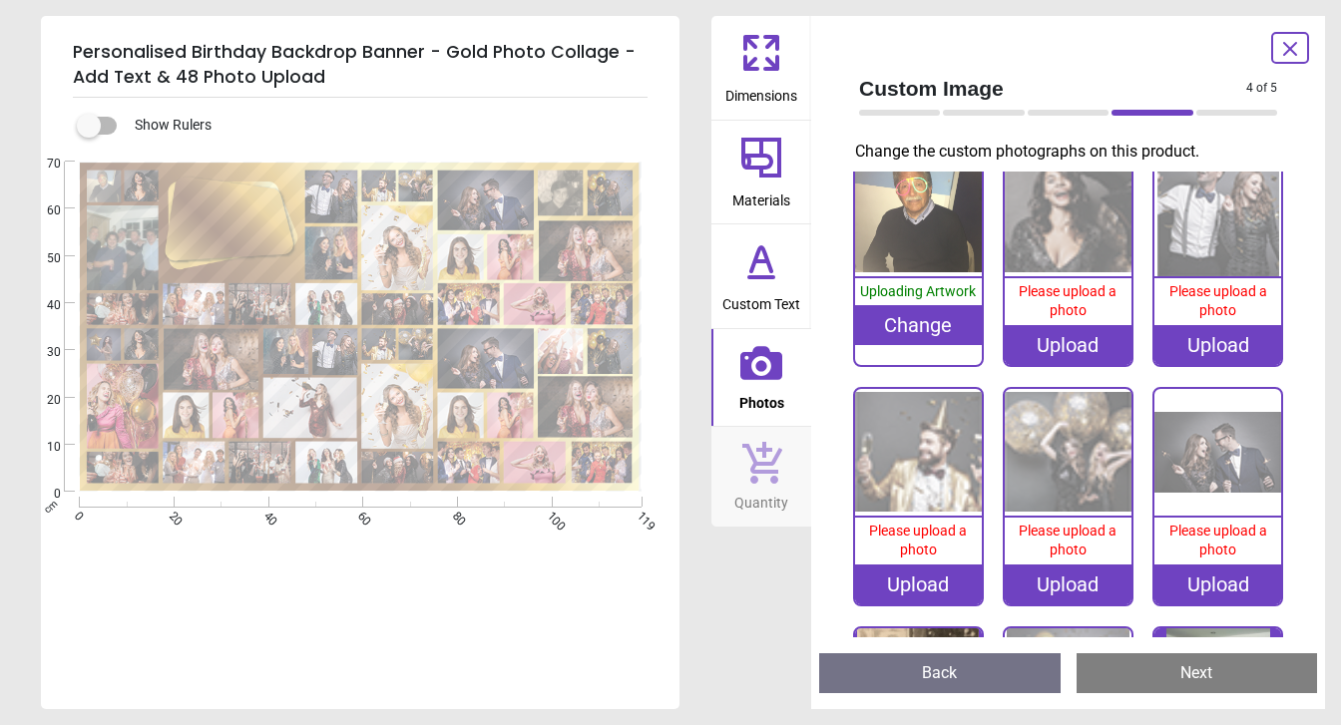
click at [117, 248] on image at bounding box center [123, 248] width 72 height 85
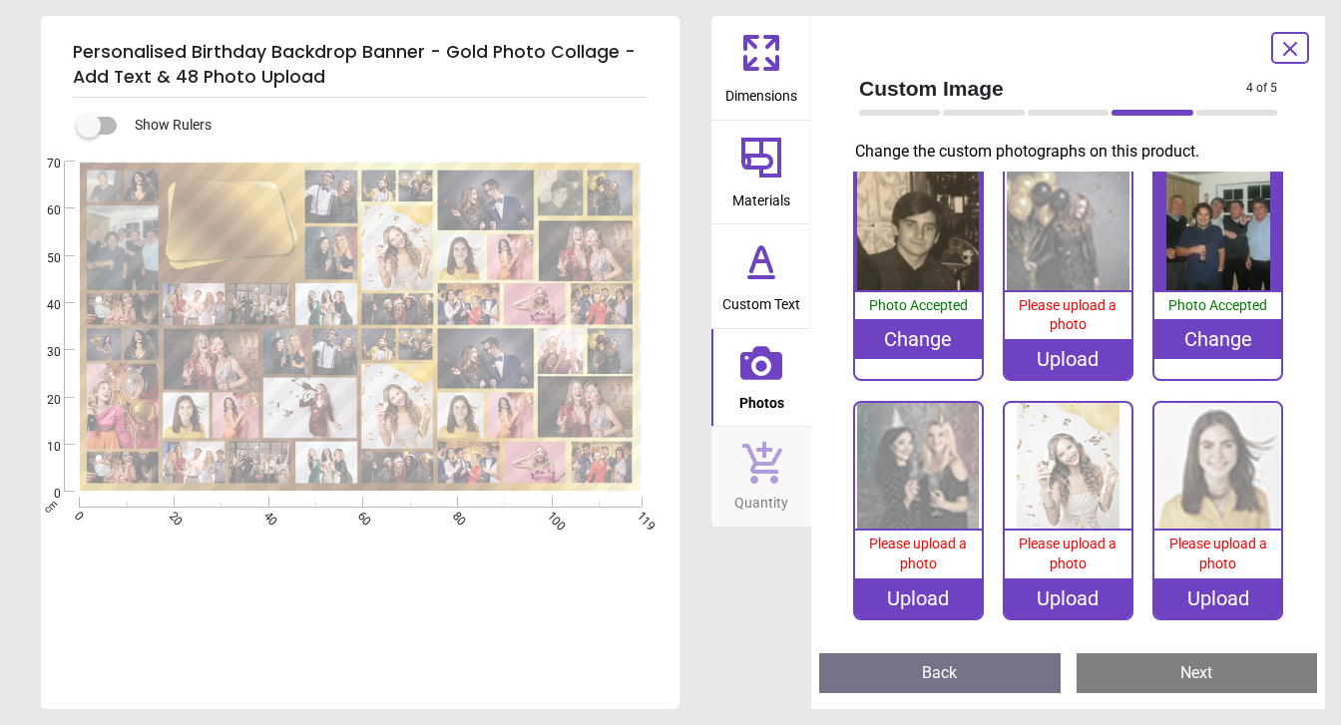
click at [1208, 319] on div "Change" at bounding box center [1217, 339] width 127 height 40
